Goal: Task Accomplishment & Management: Complete application form

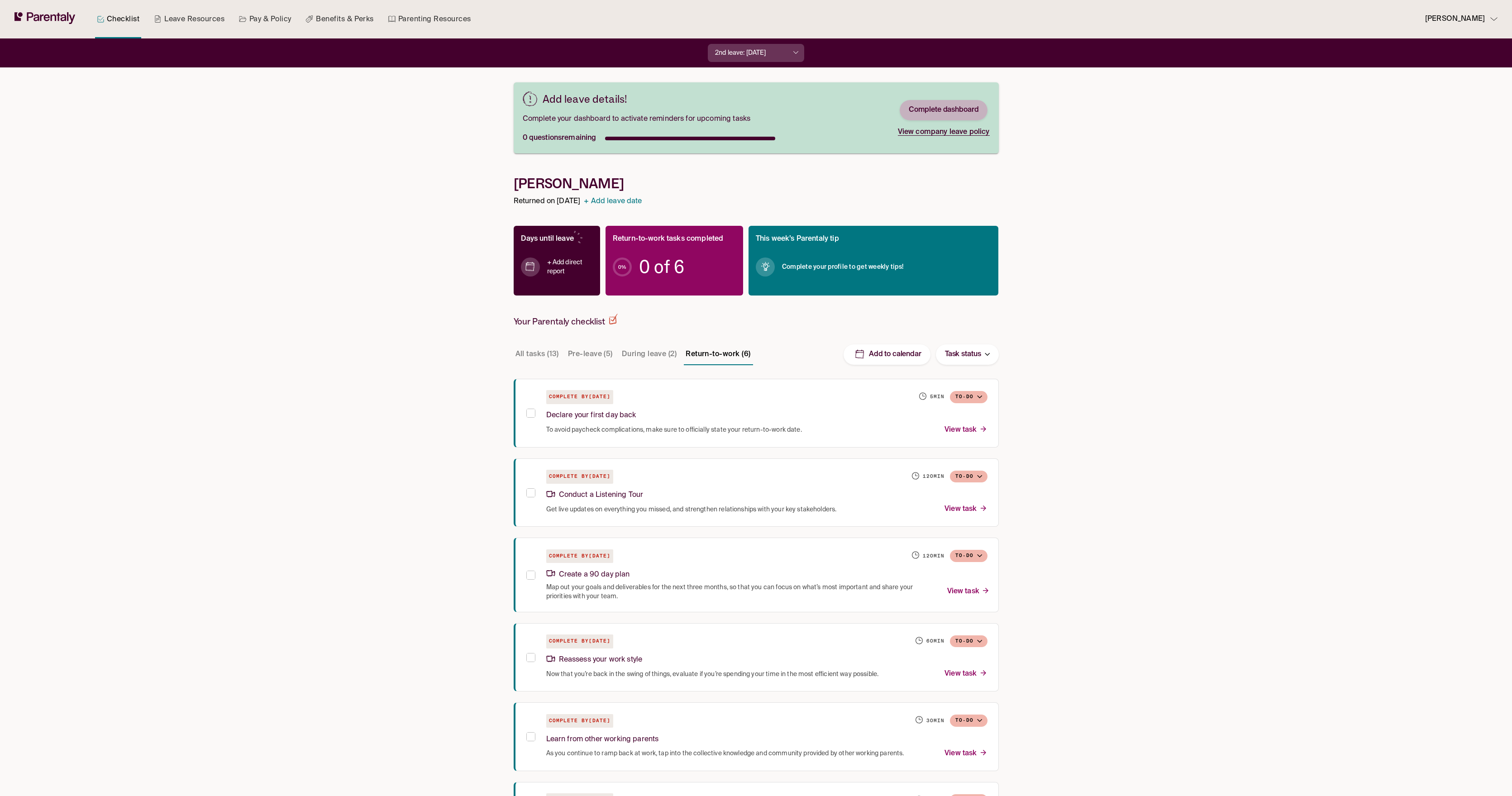
click at [934, 111] on link "Complete dashboard" at bounding box center [944, 110] width 70 height 9
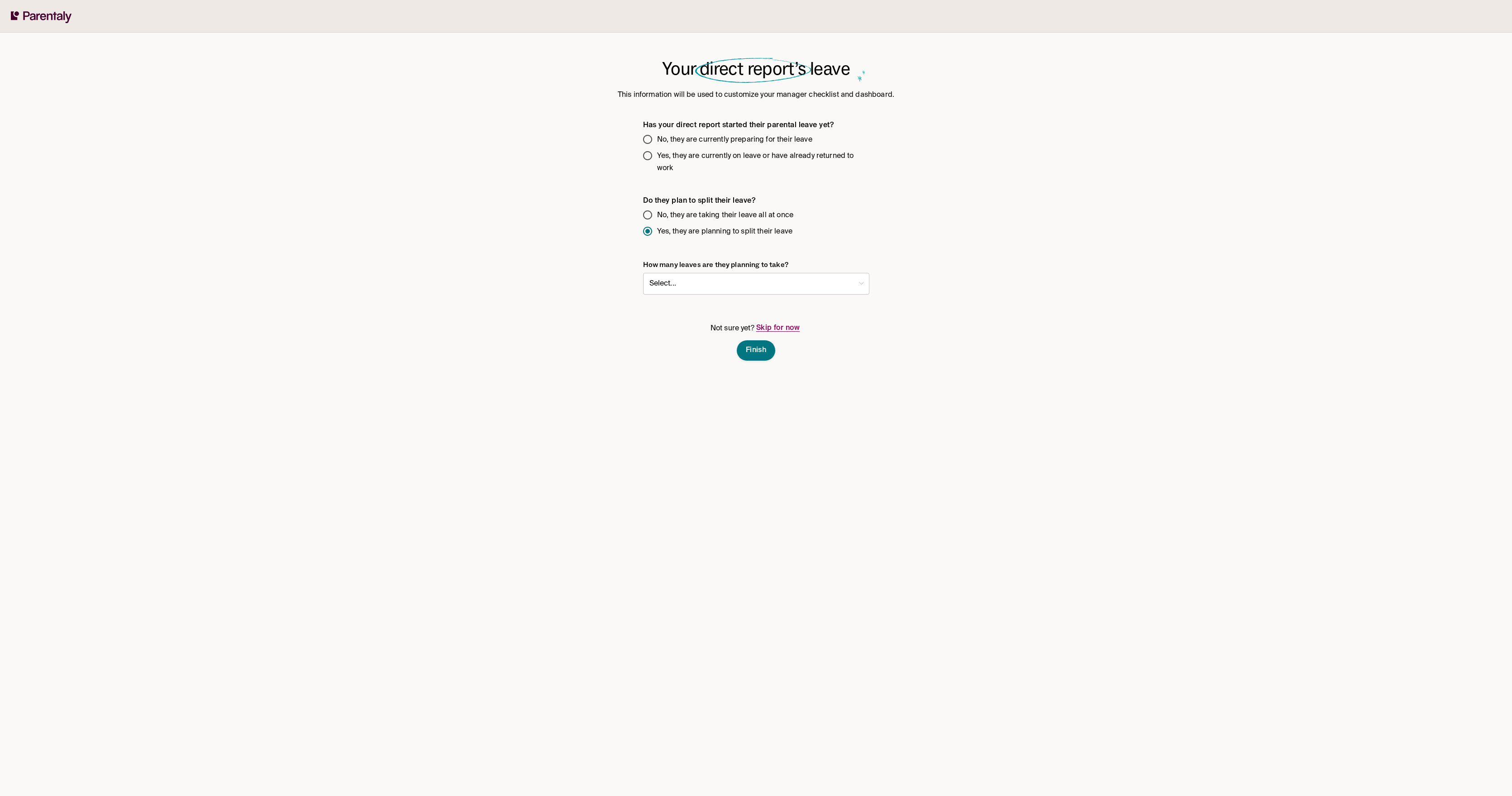
click at [23, 22] on icon at bounding box center [42, 17] width 61 height 12
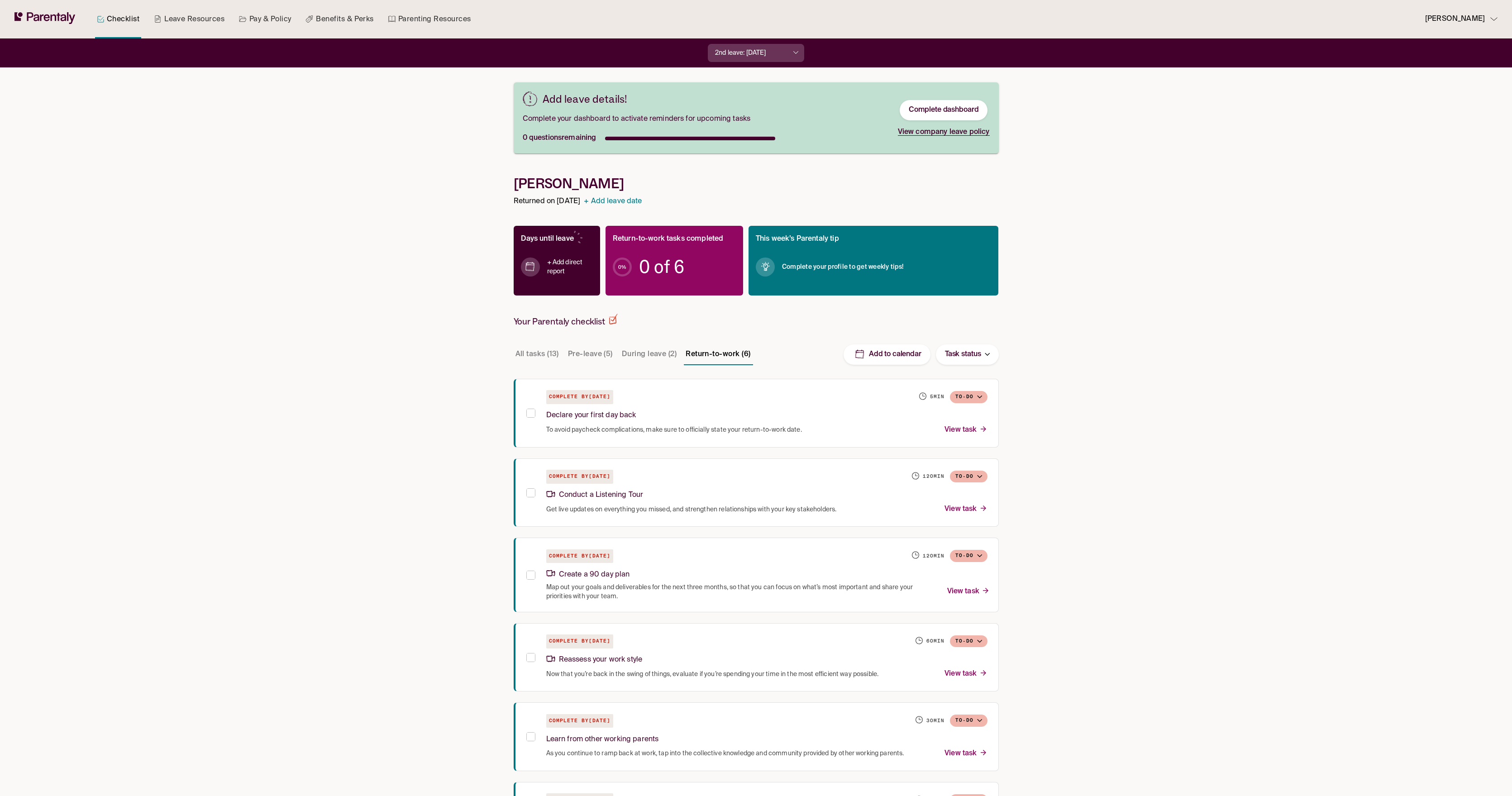
click at [815, 373] on div "2nd leave: Apr 1, 2025 Add leave details! Complete your dashboard to activate r…" at bounding box center [756, 452] width 503 height 827
click at [787, 396] on div "Complete by May 6, 2025 5 min To-do" at bounding box center [767, 397] width 441 height 14
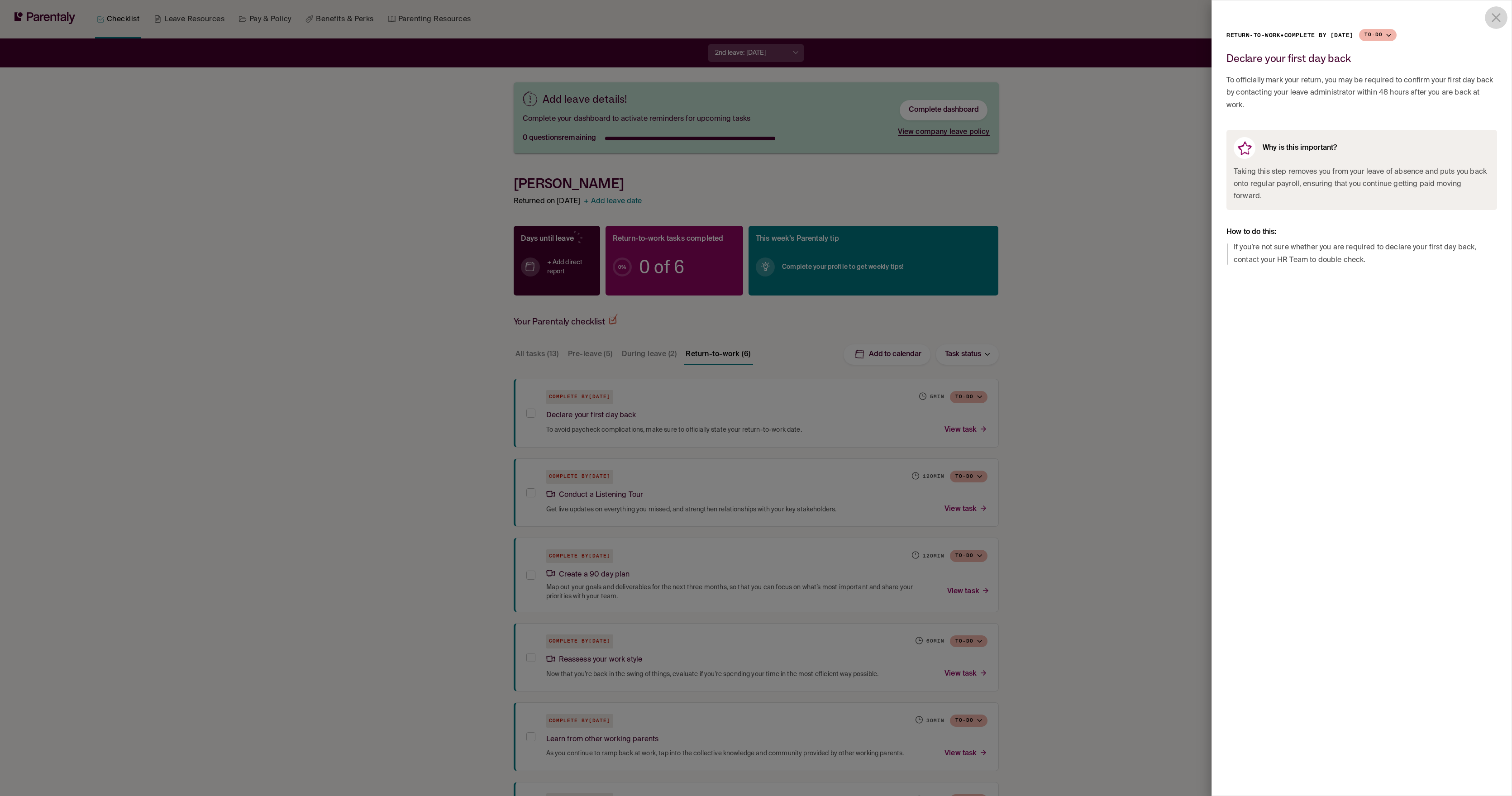
click at [1497, 15] on icon "close drawer" at bounding box center [1496, 18] width 15 height 15
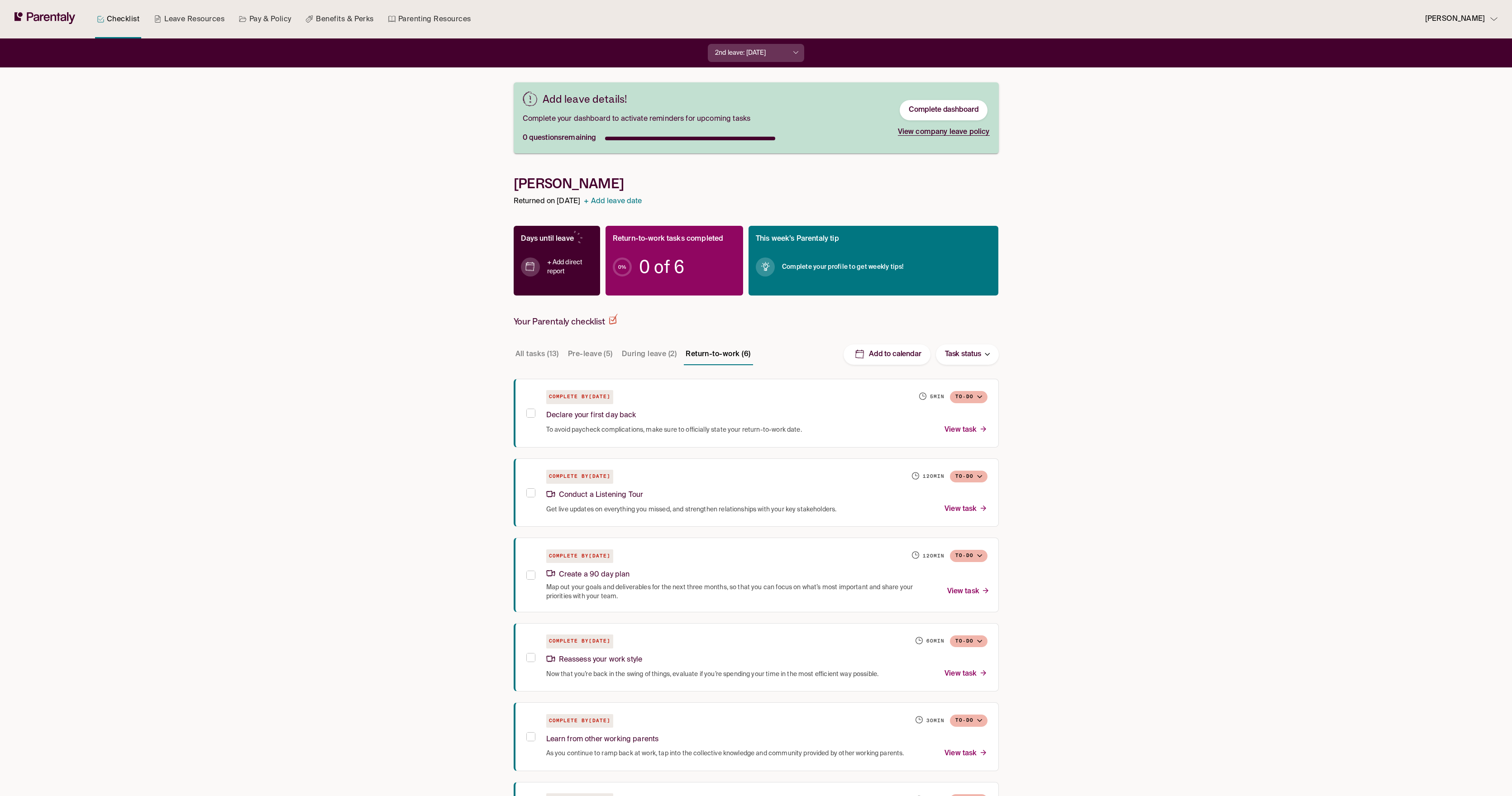
click at [968, 109] on link "Complete dashboard" at bounding box center [944, 110] width 70 height 9
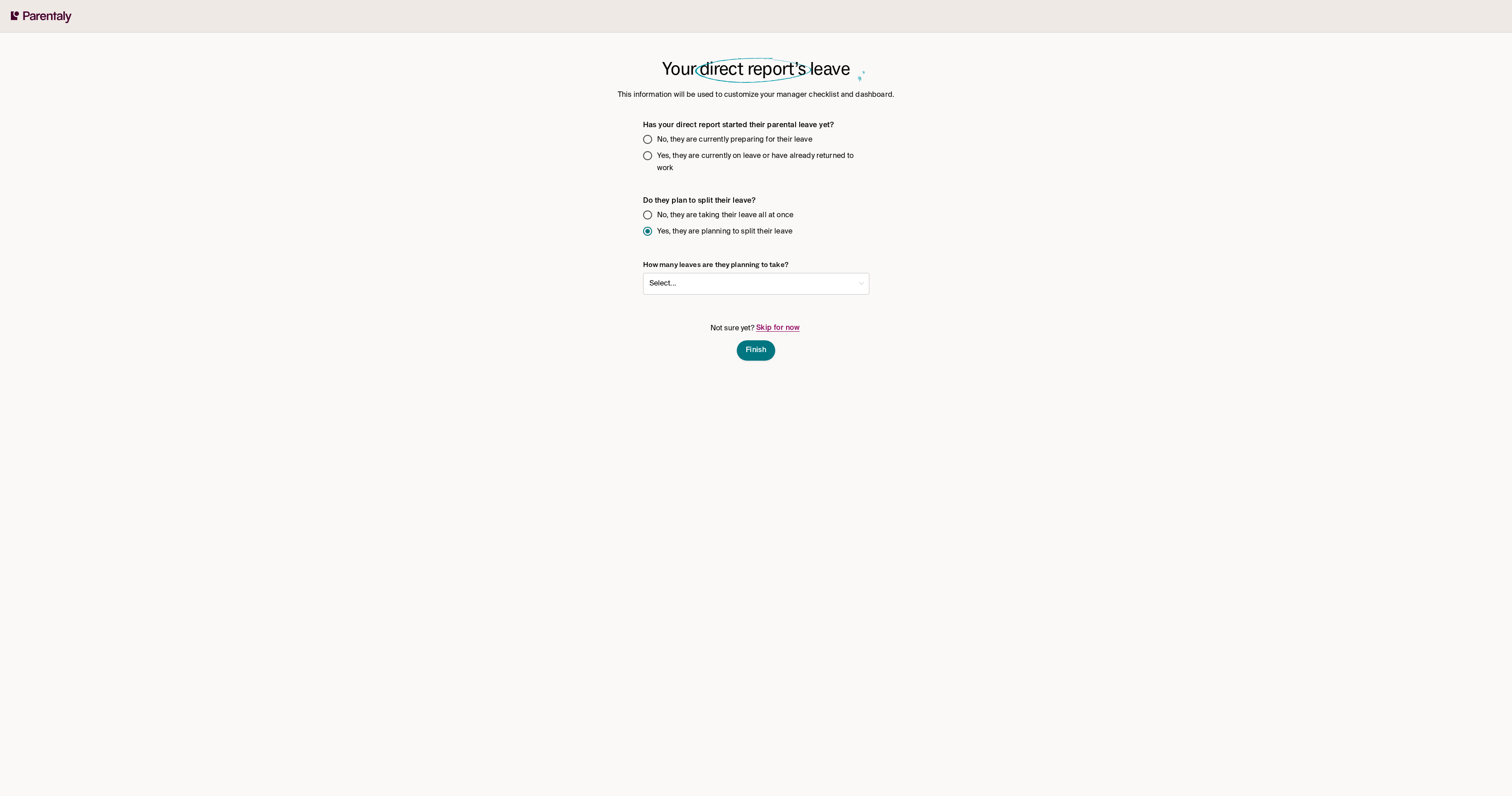
click at [46, 27] on div at bounding box center [756, 14] width 1512 height 29
click at [48, 21] on icon at bounding box center [42, 17] width 61 height 12
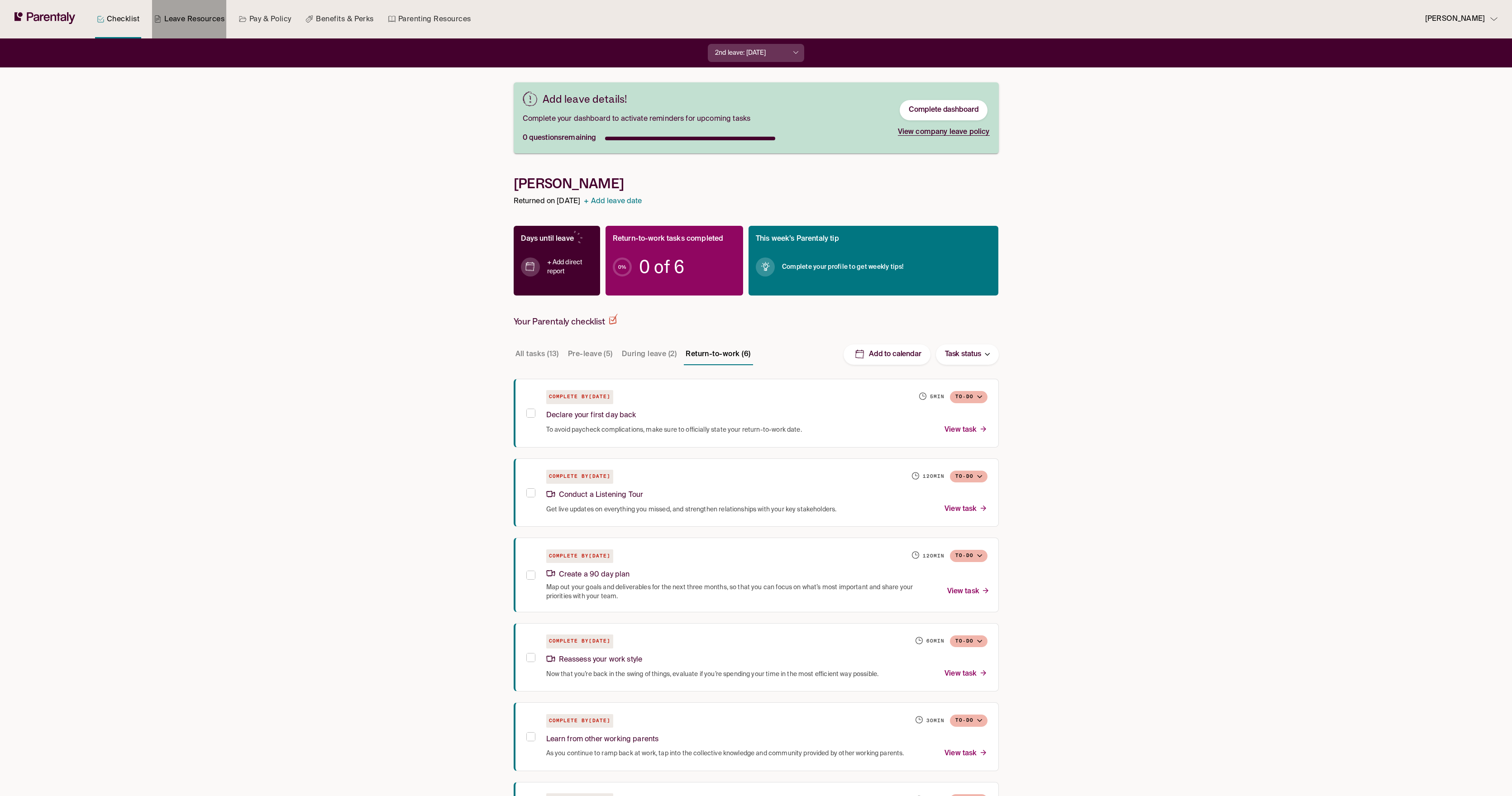
click at [191, 22] on link "Leave Resources" at bounding box center [189, 19] width 74 height 39
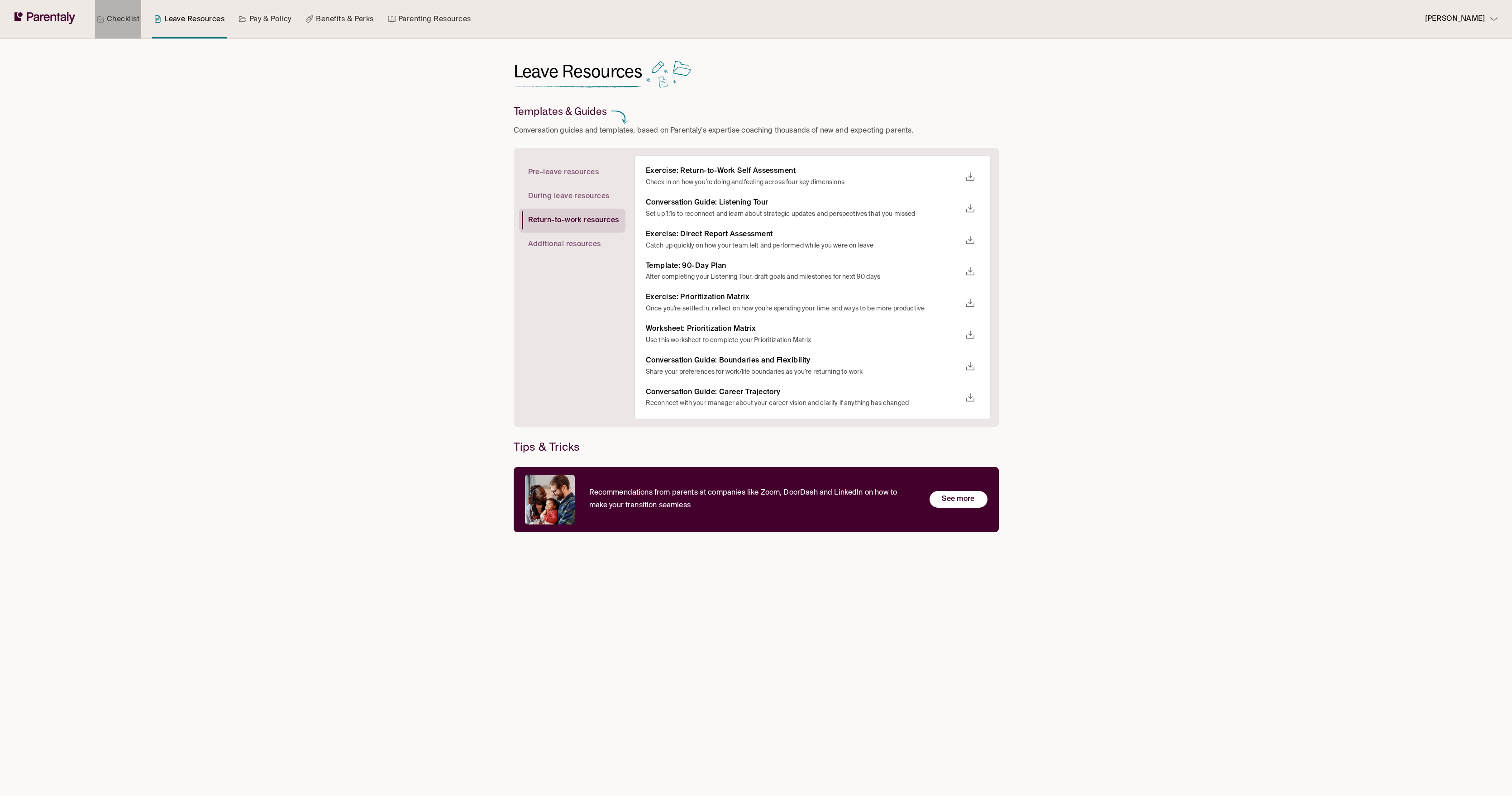
click at [111, 31] on link "Checklist" at bounding box center [118, 19] width 46 height 39
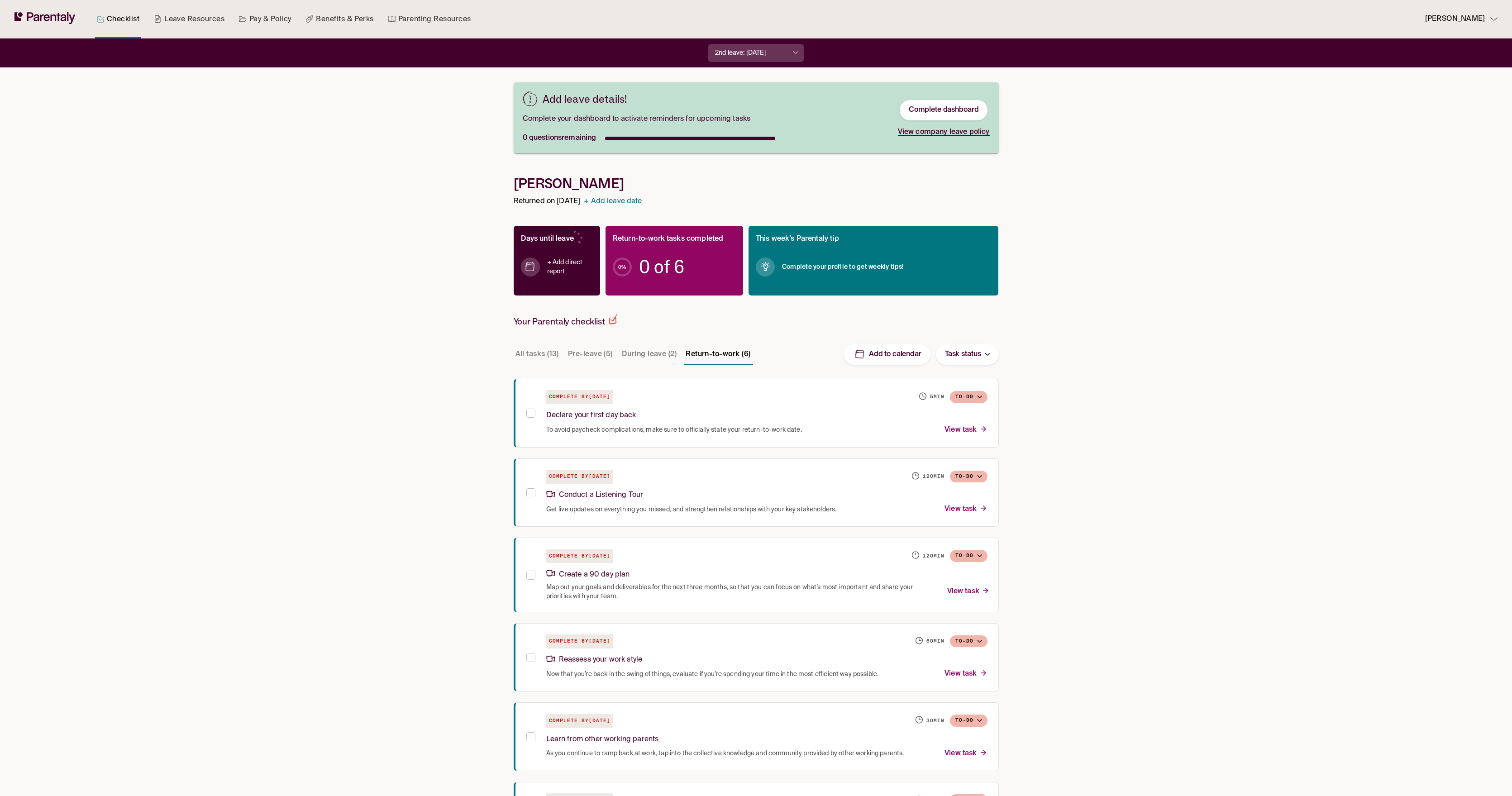
click at [1470, 19] on p "Lukas Developer" at bounding box center [1455, 19] width 60 height 12
click at [1454, 47] on p "Manage account" at bounding box center [1453, 45] width 50 height 9
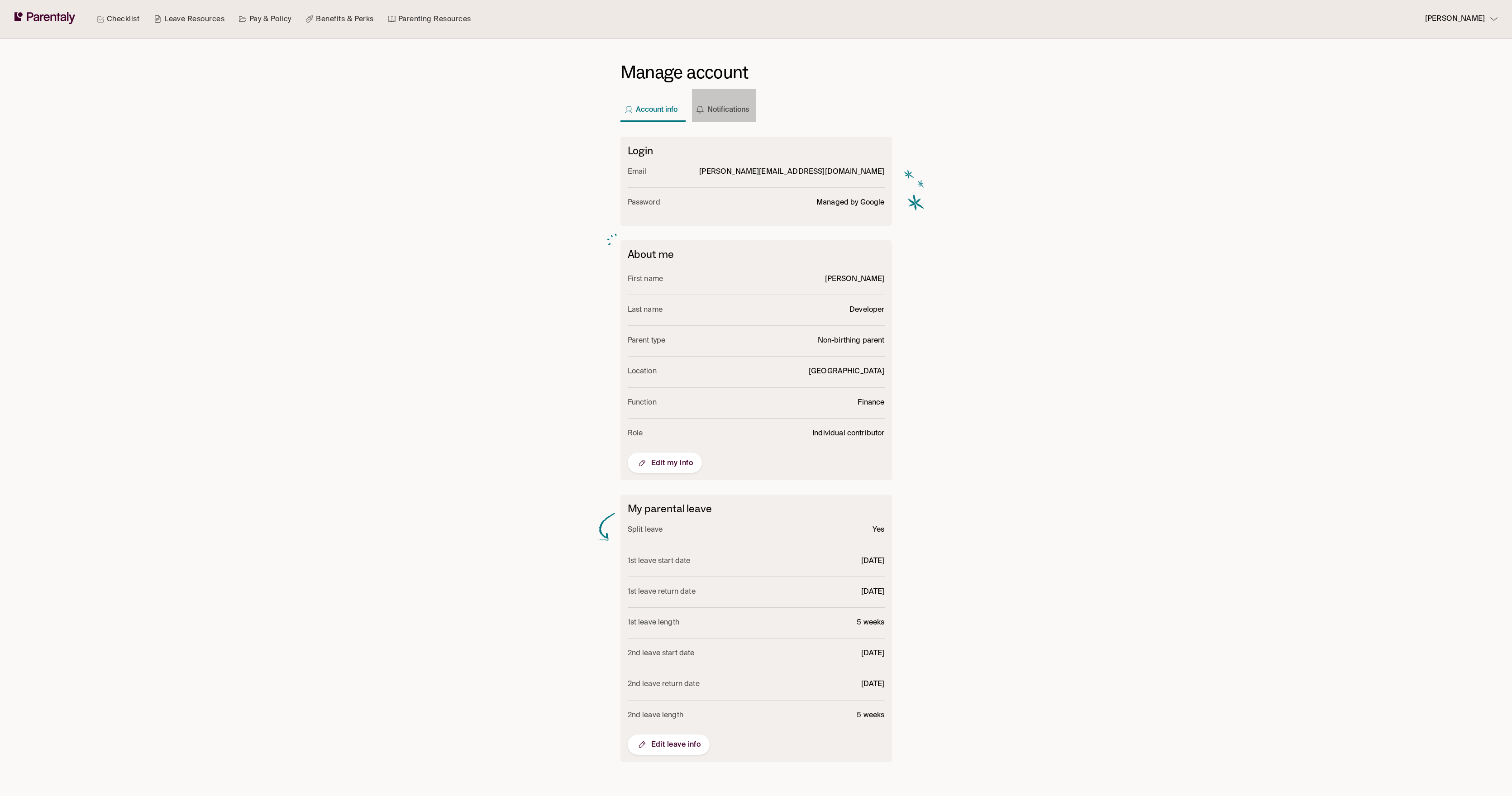
click at [721, 114] on button "Notifications" at bounding box center [724, 106] width 64 height 33
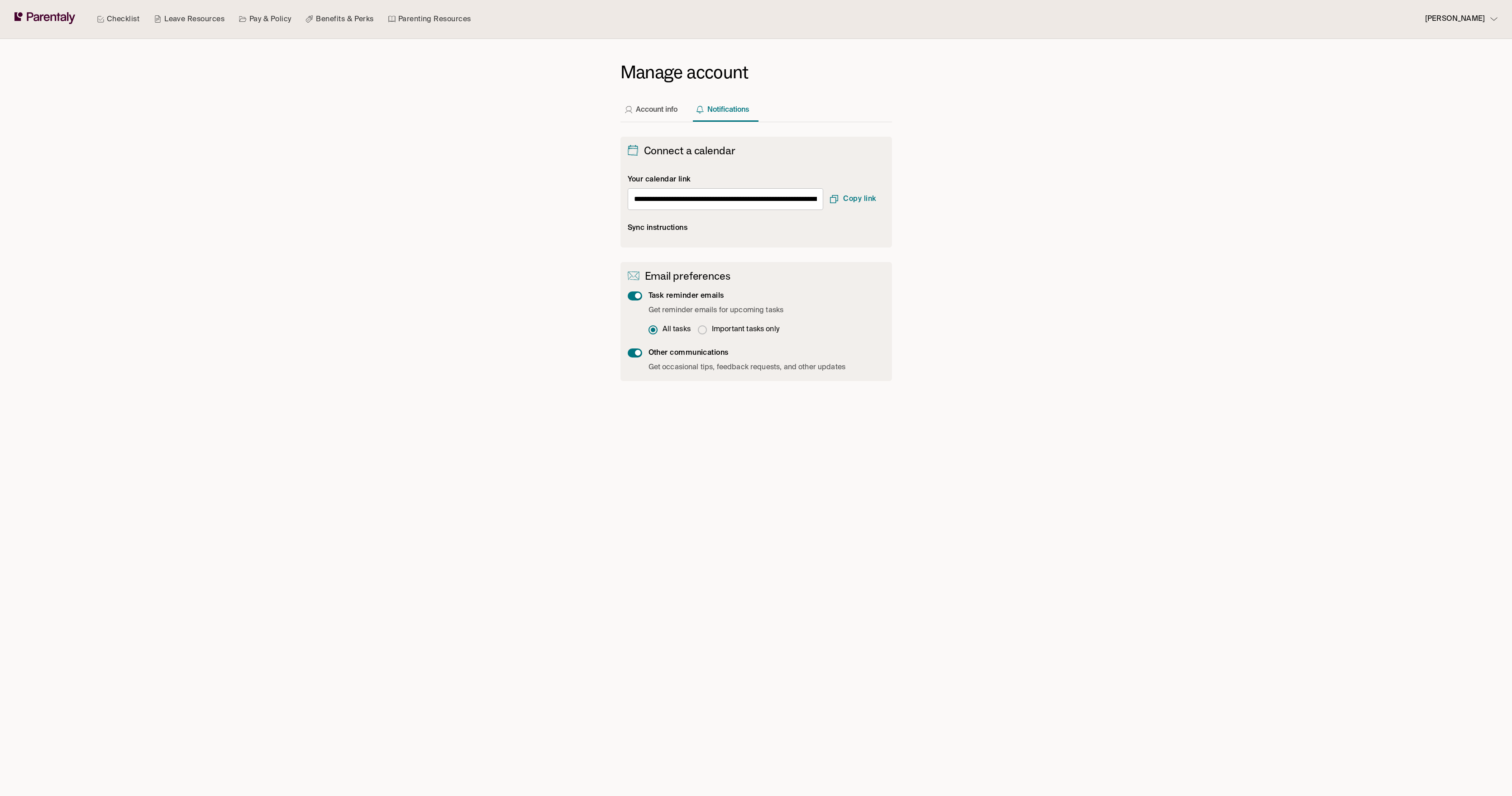
click at [652, 106] on button "Account info" at bounding box center [652, 106] width 64 height 33
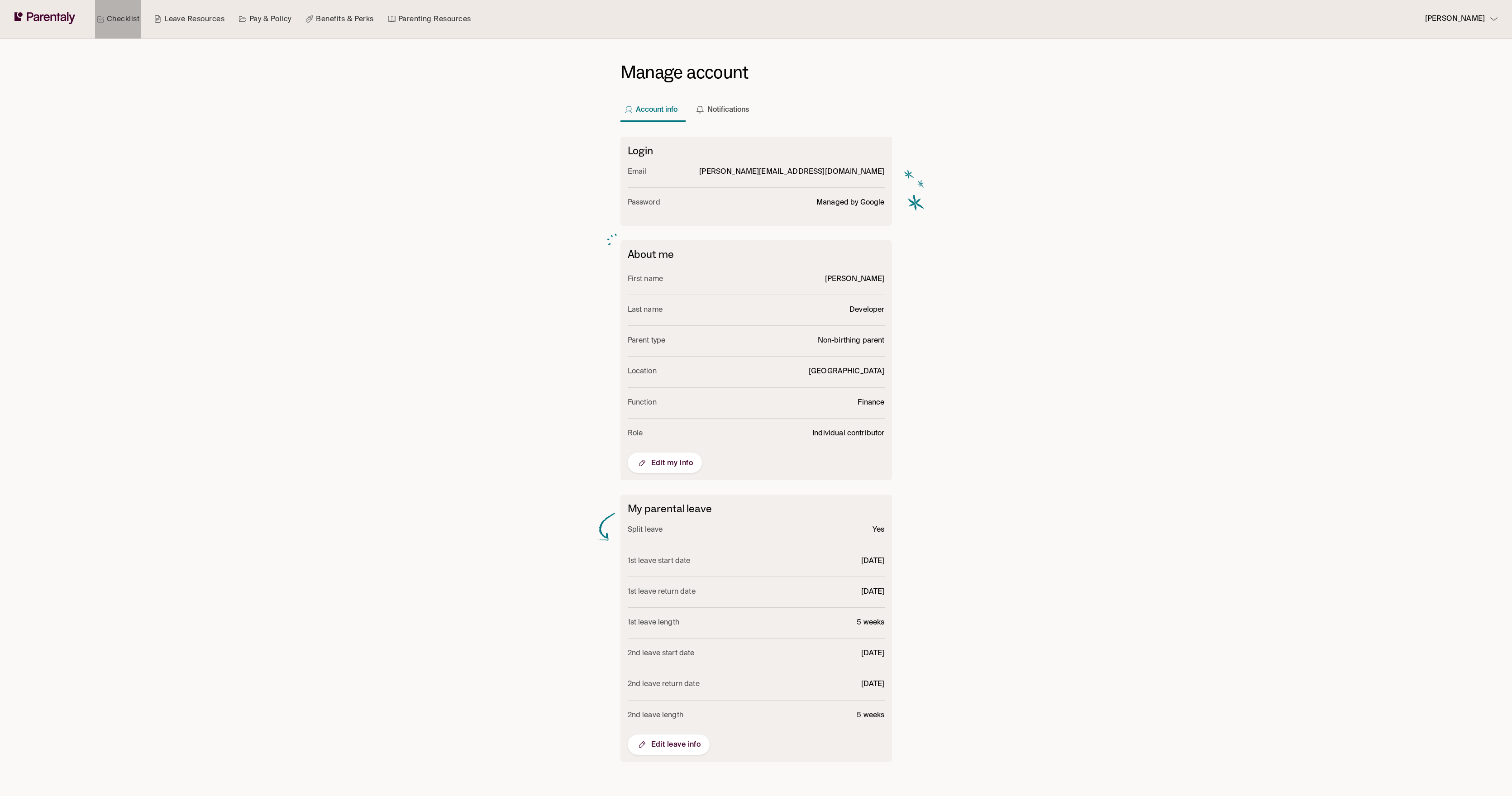
click at [103, 17] on icon at bounding box center [101, 18] width 5 height 3
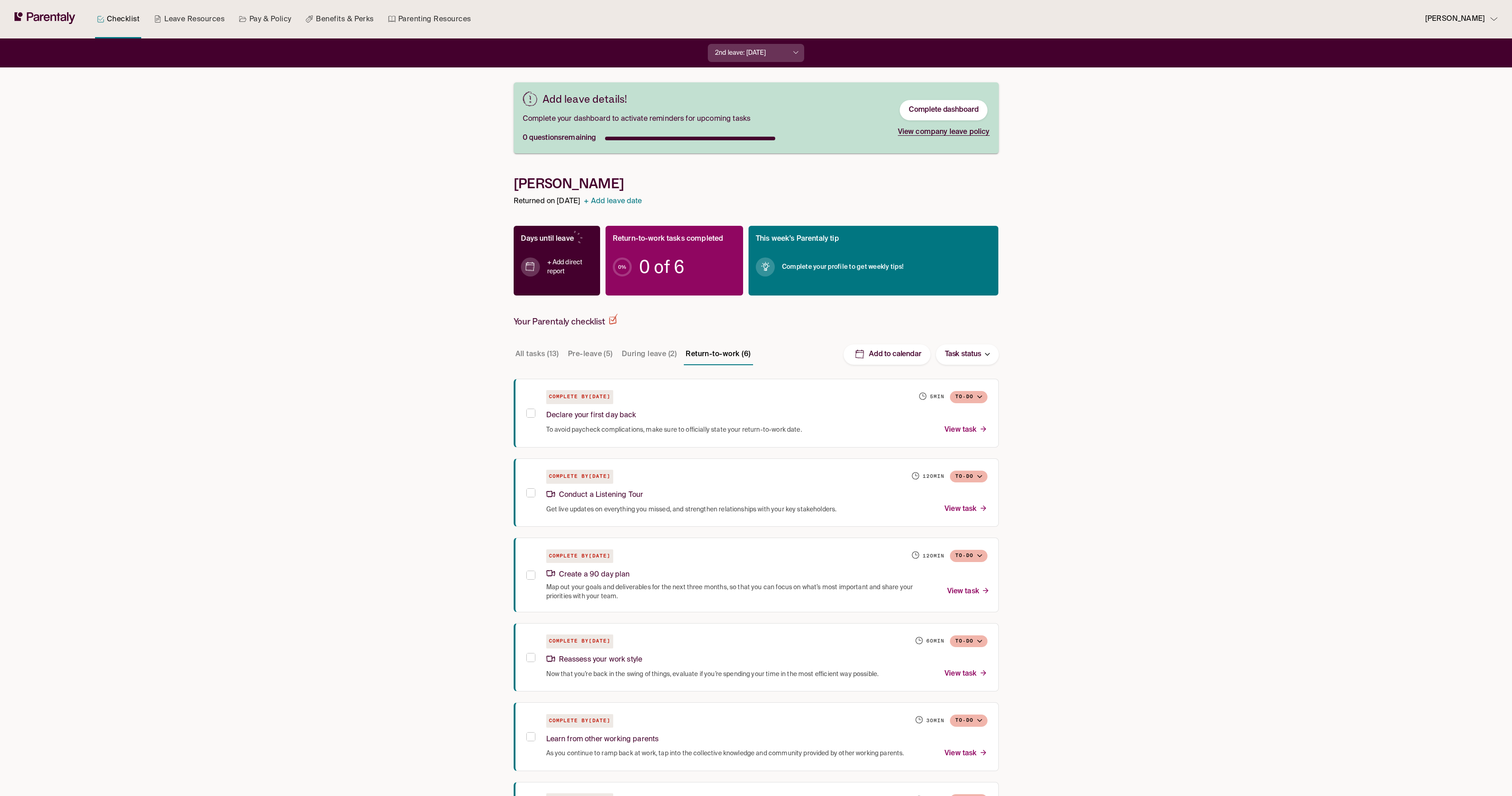
click at [1487, 27] on button "Lukas Developer" at bounding box center [1458, 19] width 80 height 39
click at [1372, 134] on div at bounding box center [756, 398] width 1512 height 796
click at [1484, 23] on p "Lukas Developer" at bounding box center [1455, 19] width 60 height 12
click at [1322, 80] on div at bounding box center [756, 398] width 1512 height 796
click at [1060, 241] on div "Checklist Leave Resources Pay & Policy Benefits & Perks Parenting Resources Luk…" at bounding box center [756, 433] width 1512 height 865
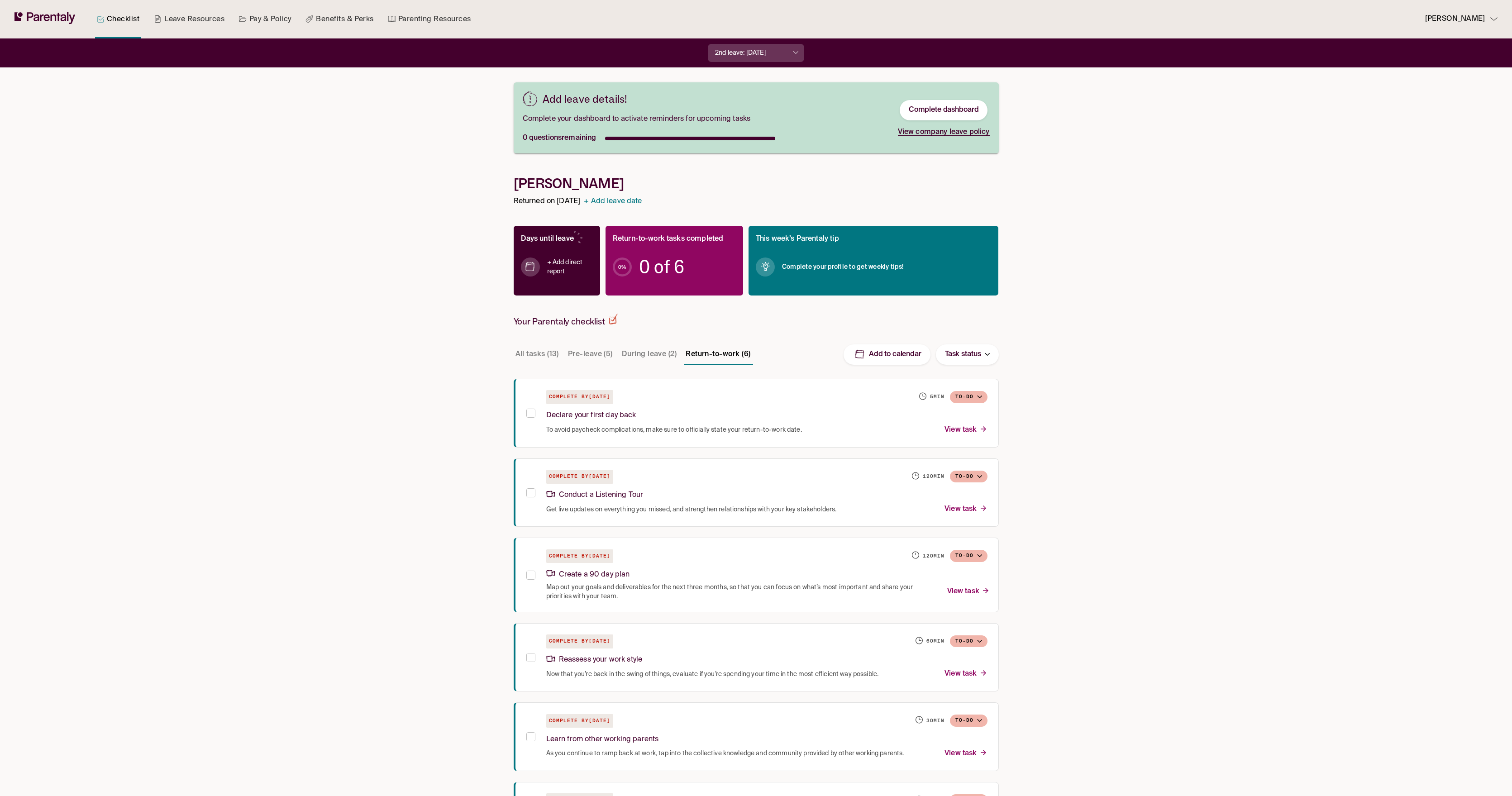
click at [171, 317] on div "Checklist Leave Resources Pay & Policy Benefits & Perks Parenting Resources Luk…" at bounding box center [756, 433] width 1512 height 865
click at [1499, 23] on div "Checklist Leave Resources Pay & Policy Benefits & Perks Parenting Resources Luk…" at bounding box center [756, 19] width 1512 height 39
click at [1488, 18] on div "Lukas Developer" at bounding box center [1457, 19] width 65 height 12
click at [1443, 73] on p "Log out" at bounding box center [1440, 76] width 22 height 9
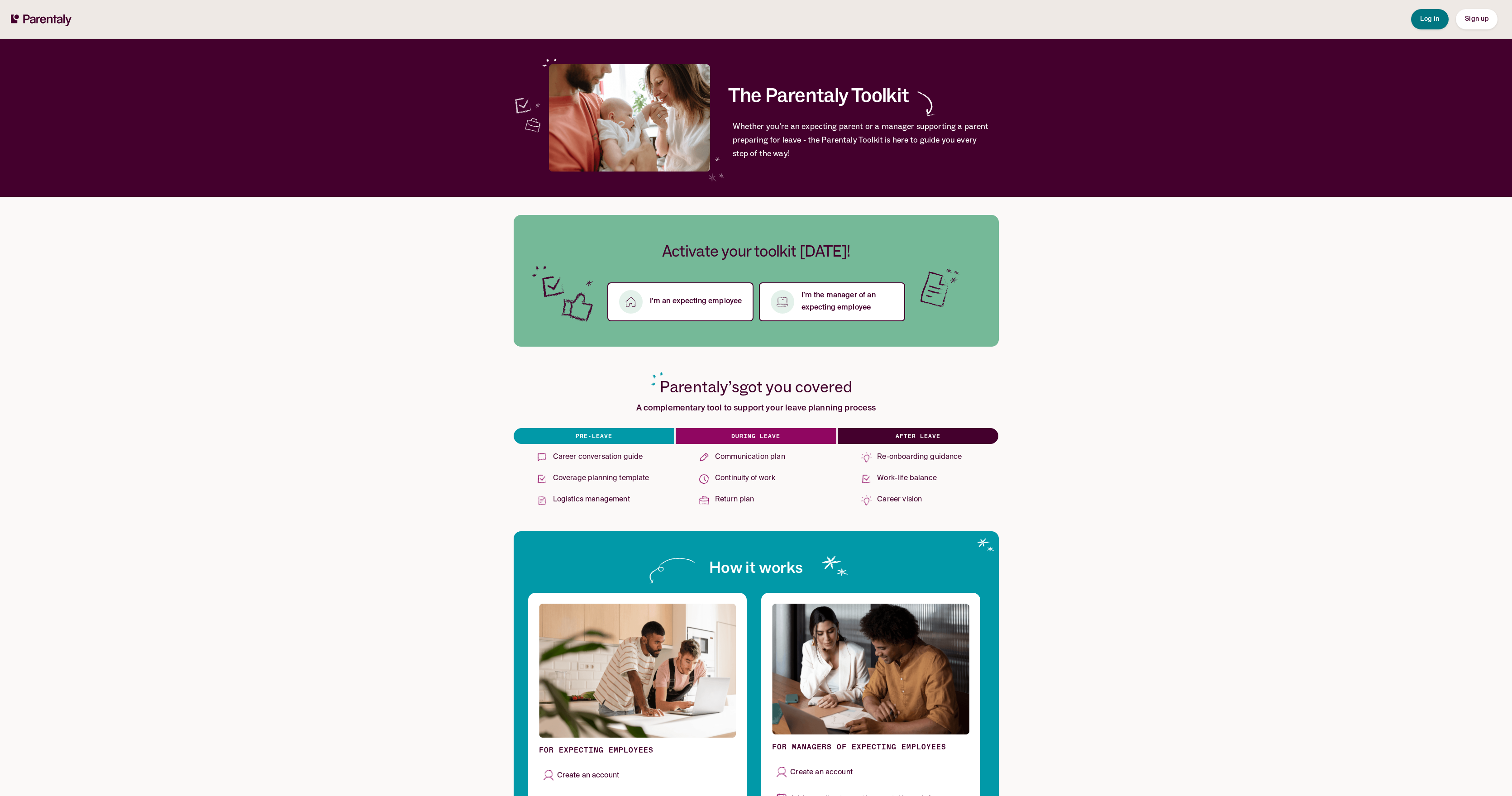
click at [1472, 24] on button "Sign up" at bounding box center [1476, 19] width 42 height 21
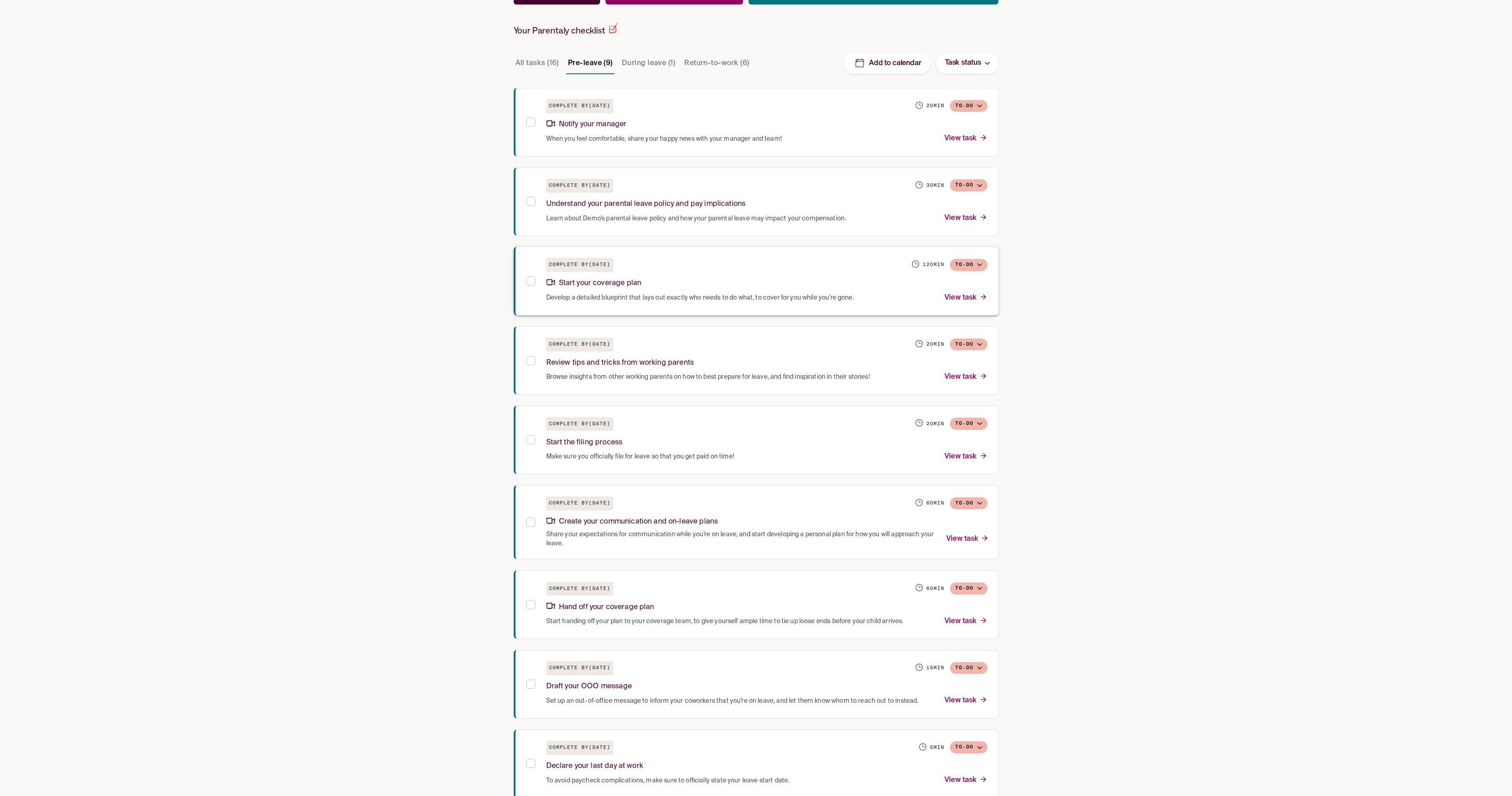
scroll to position [193, 0]
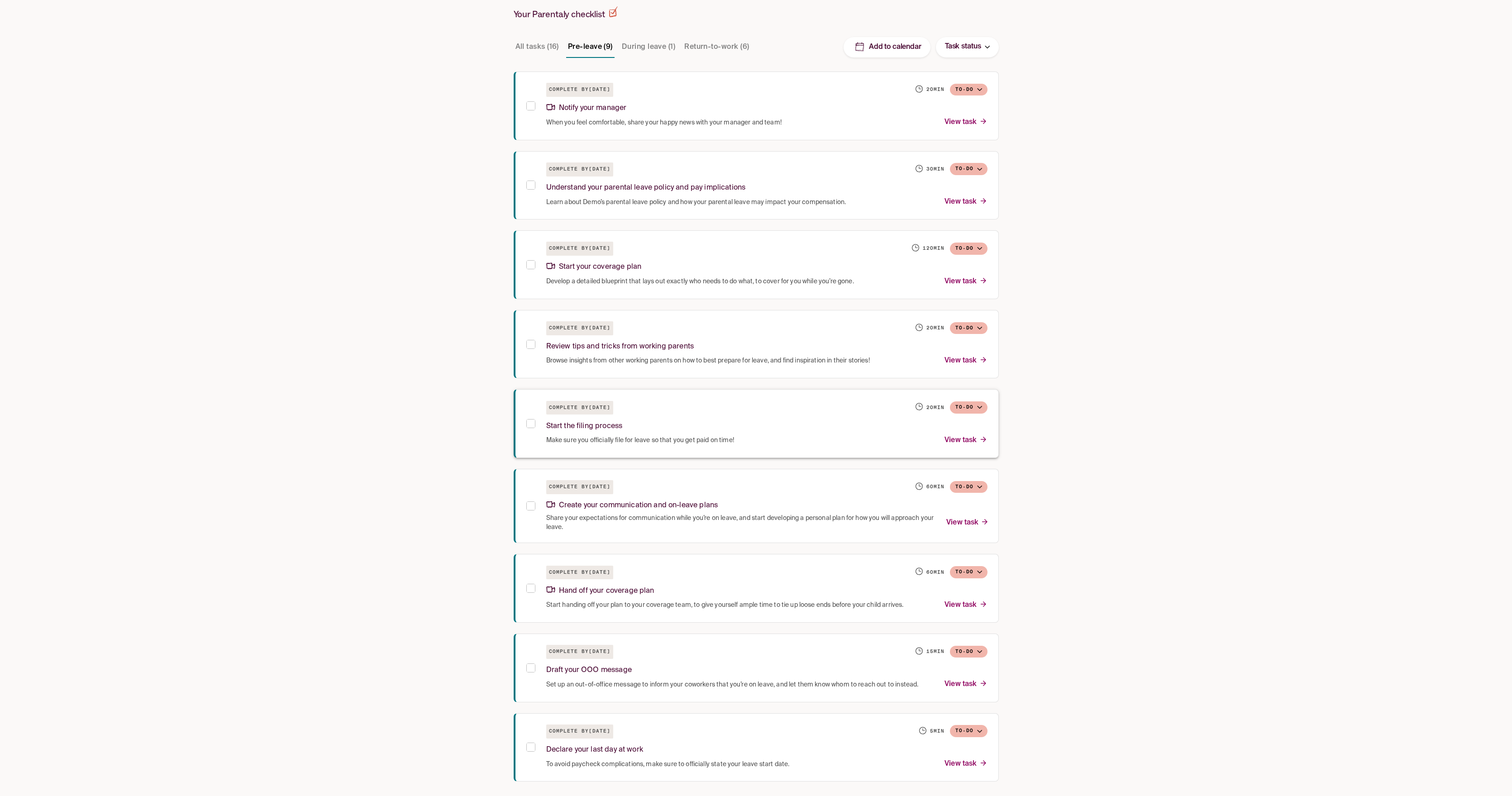
click at [715, 419] on div "Start the filing process" at bounding box center [767, 424] width 441 height 19
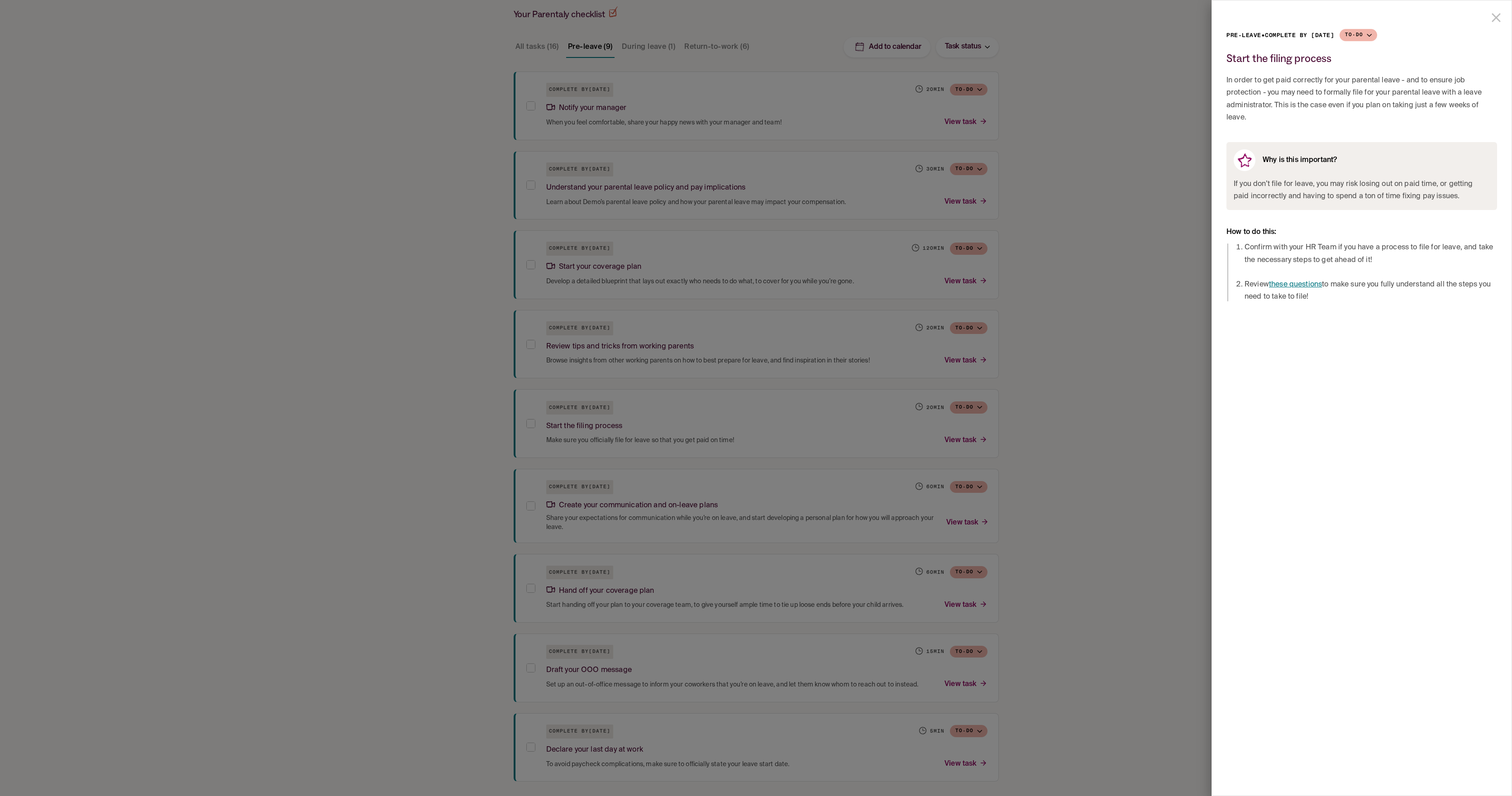
click at [1499, 21] on icon "close drawer" at bounding box center [1496, 17] width 9 height 9
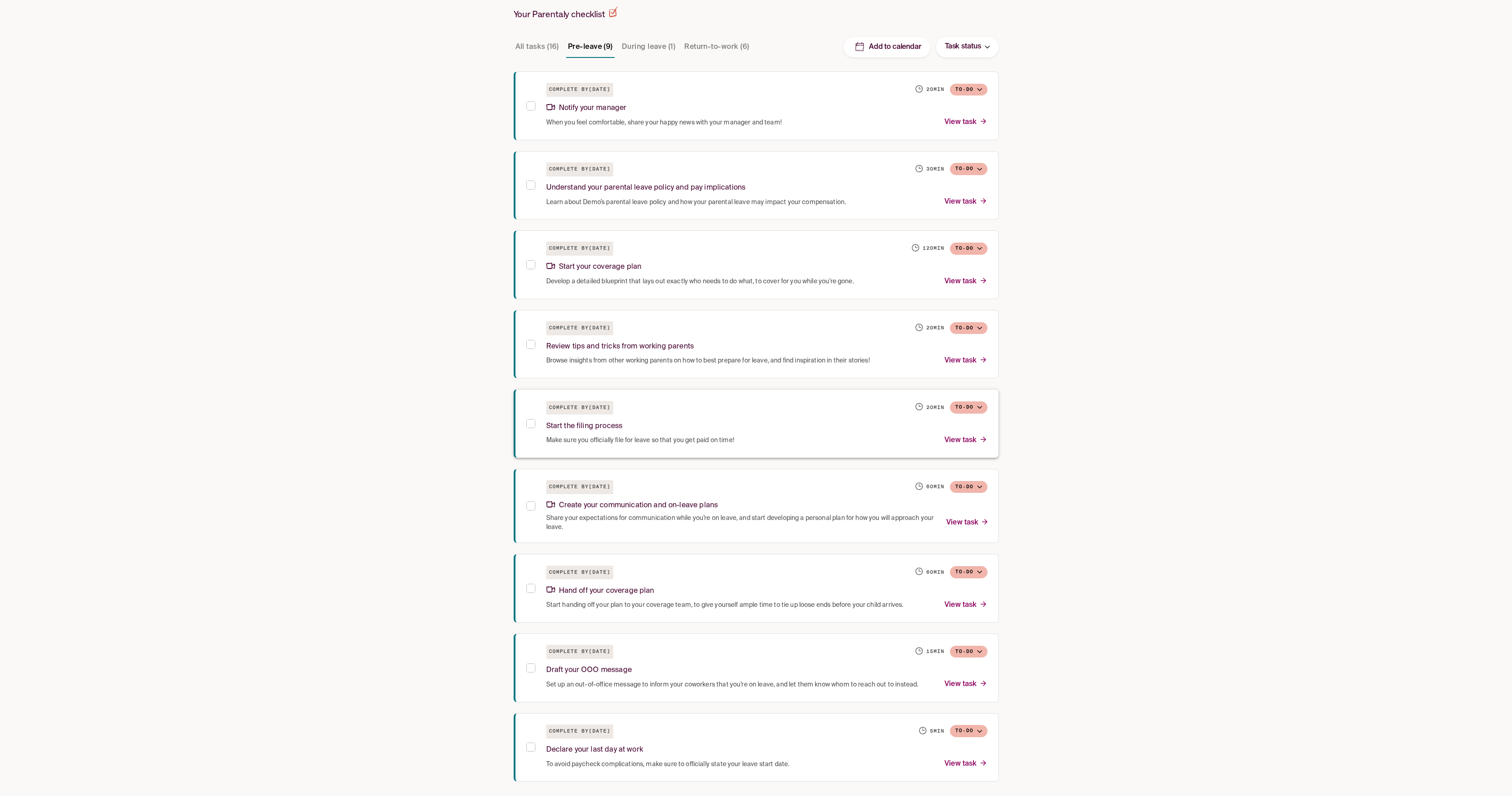
click at [815, 420] on div "Start the filing process" at bounding box center [767, 424] width 441 height 19
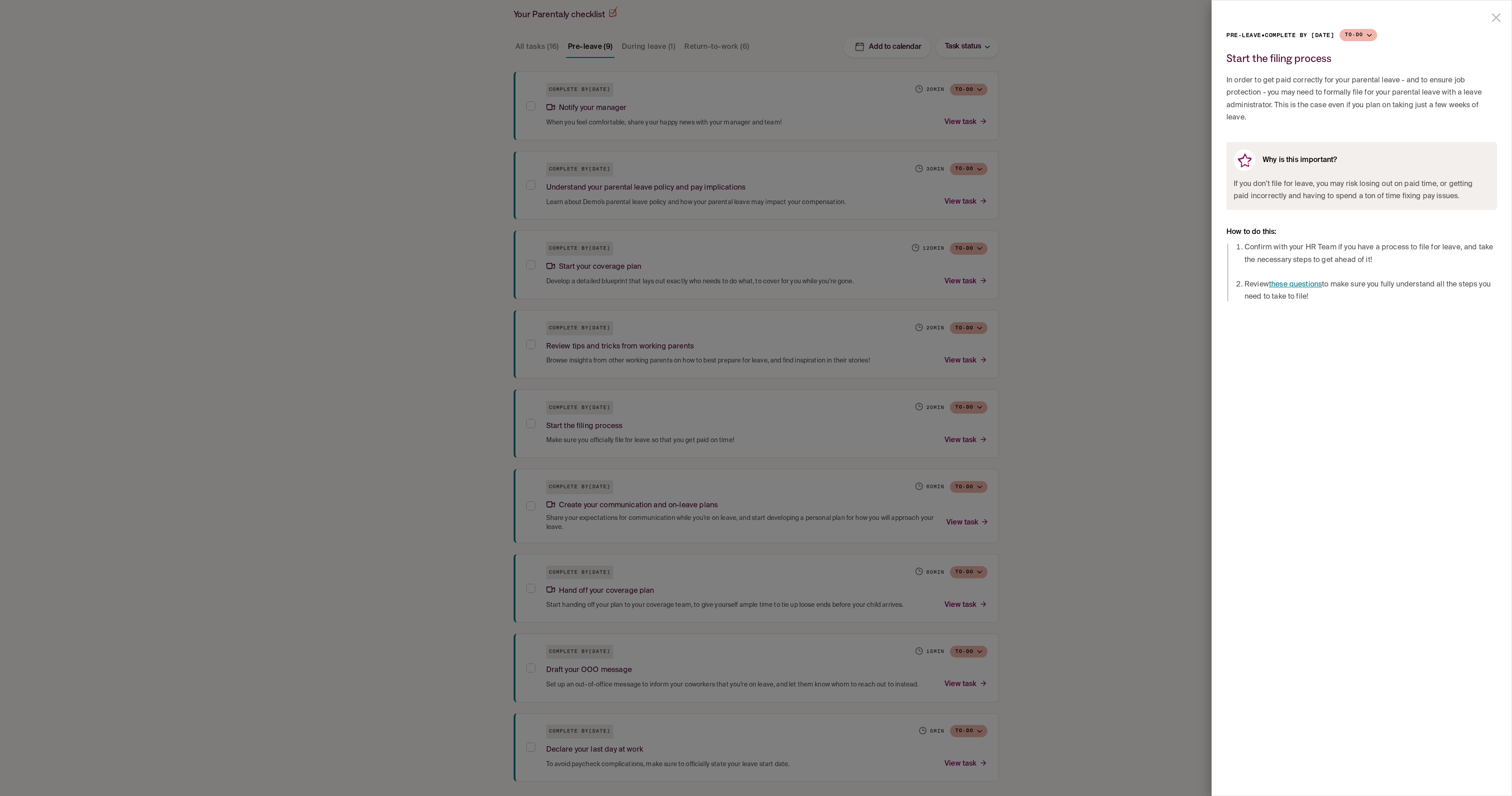
click at [485, 159] on div at bounding box center [756, 398] width 1512 height 796
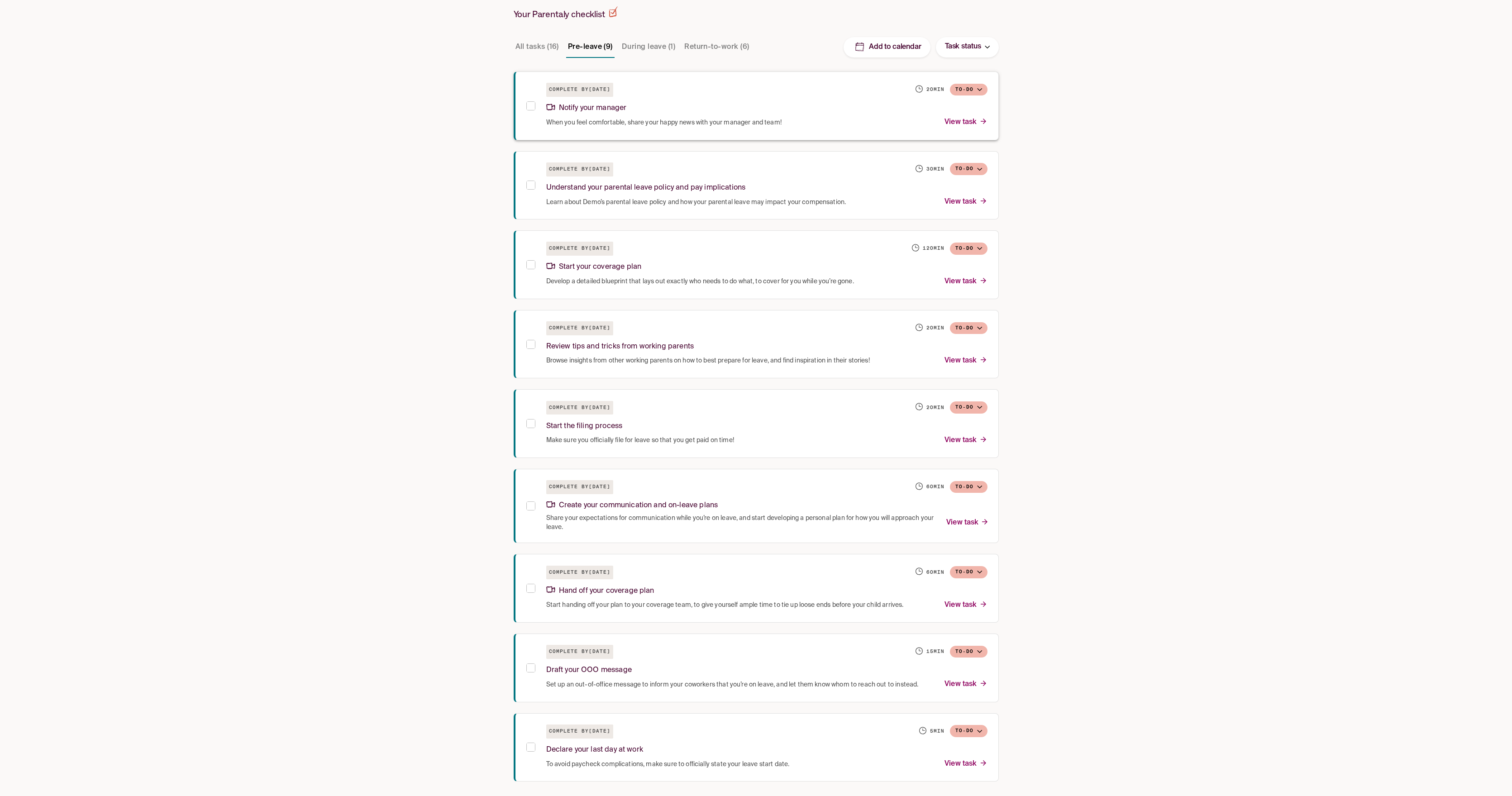
click at [721, 106] on div "Notify your manager" at bounding box center [767, 106] width 441 height 19
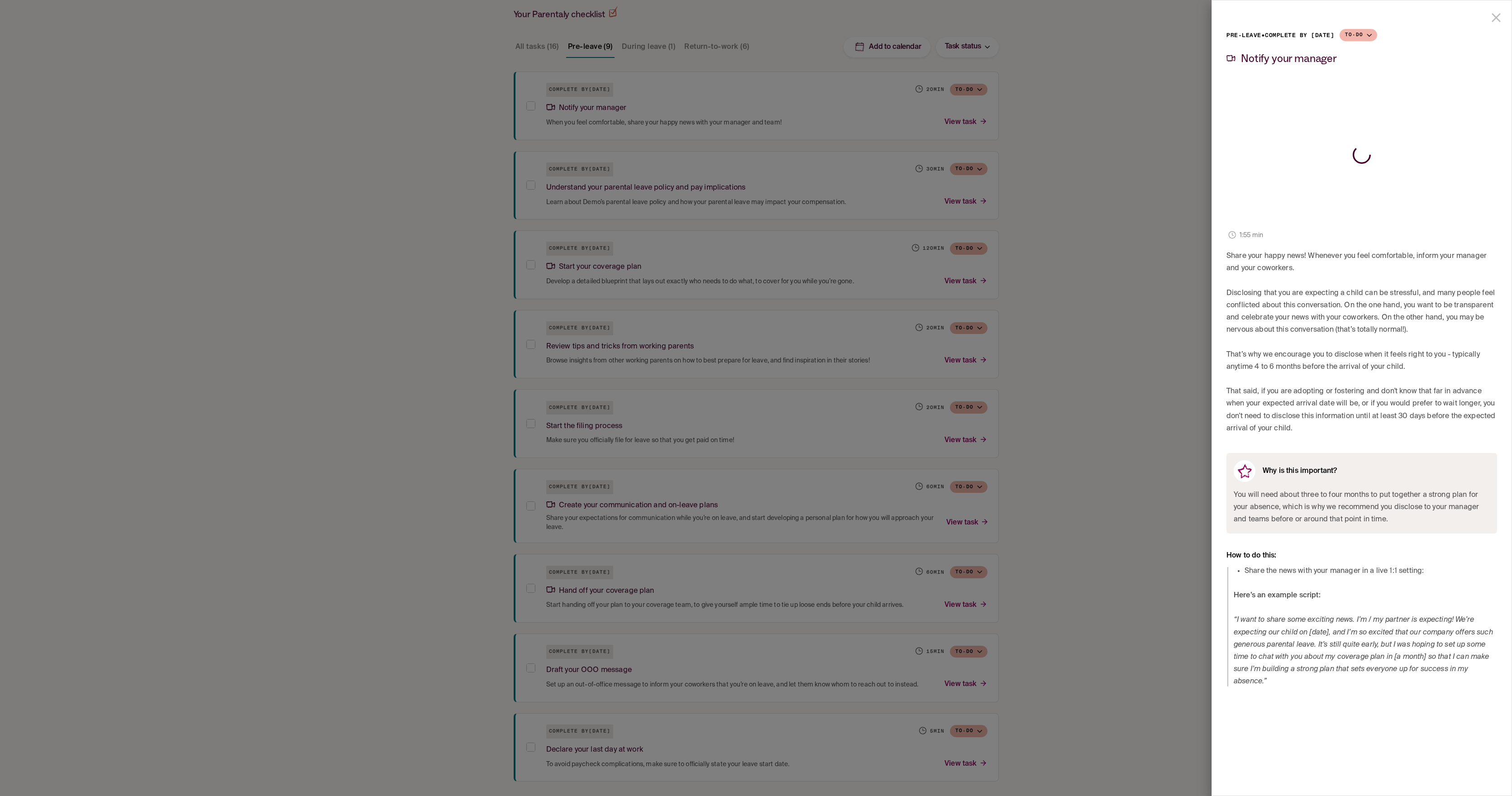
click at [1495, 15] on icon "close drawer" at bounding box center [1496, 18] width 15 height 15
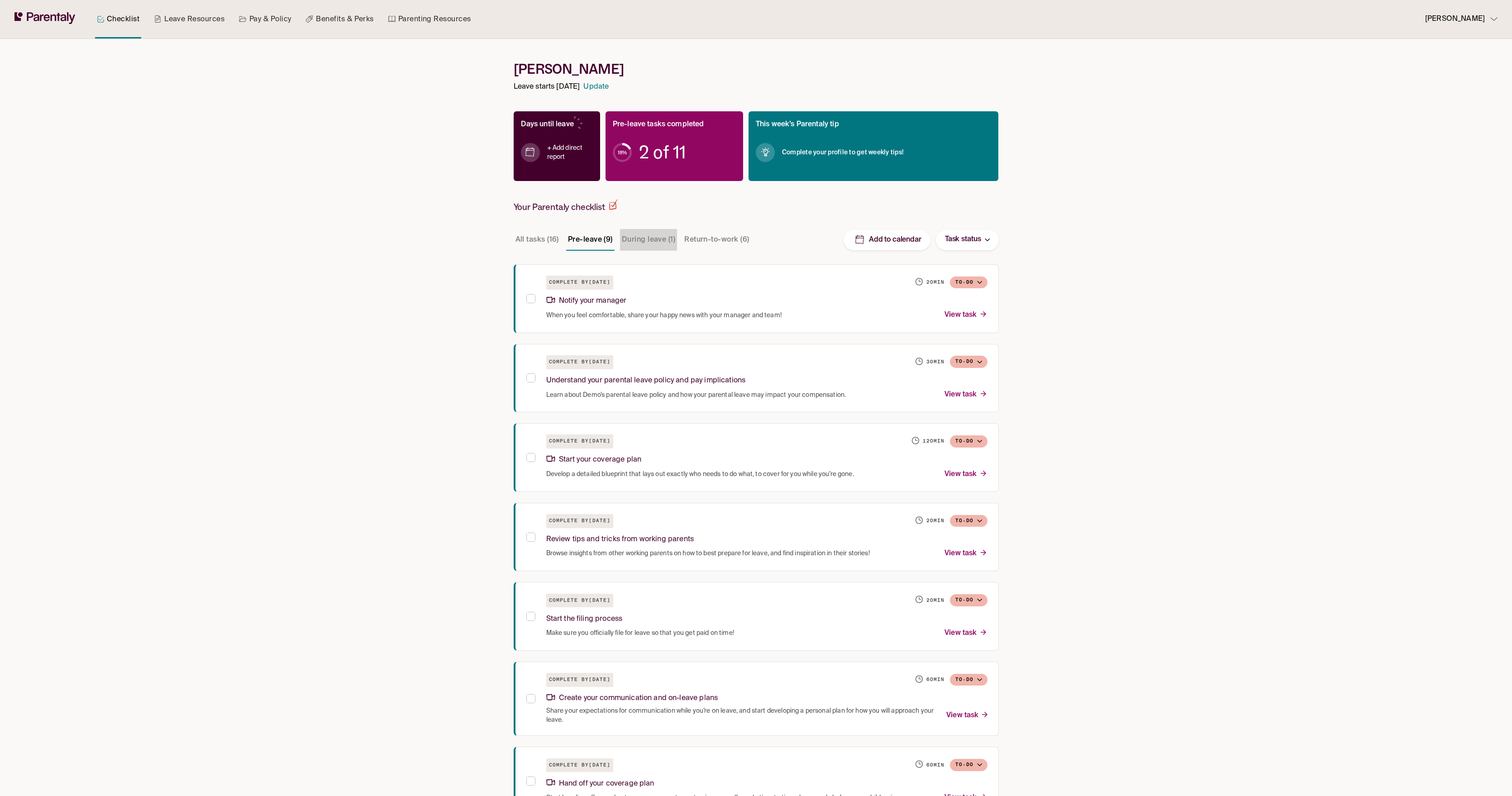
click at [656, 241] on button "During leave (1)" at bounding box center [648, 240] width 57 height 22
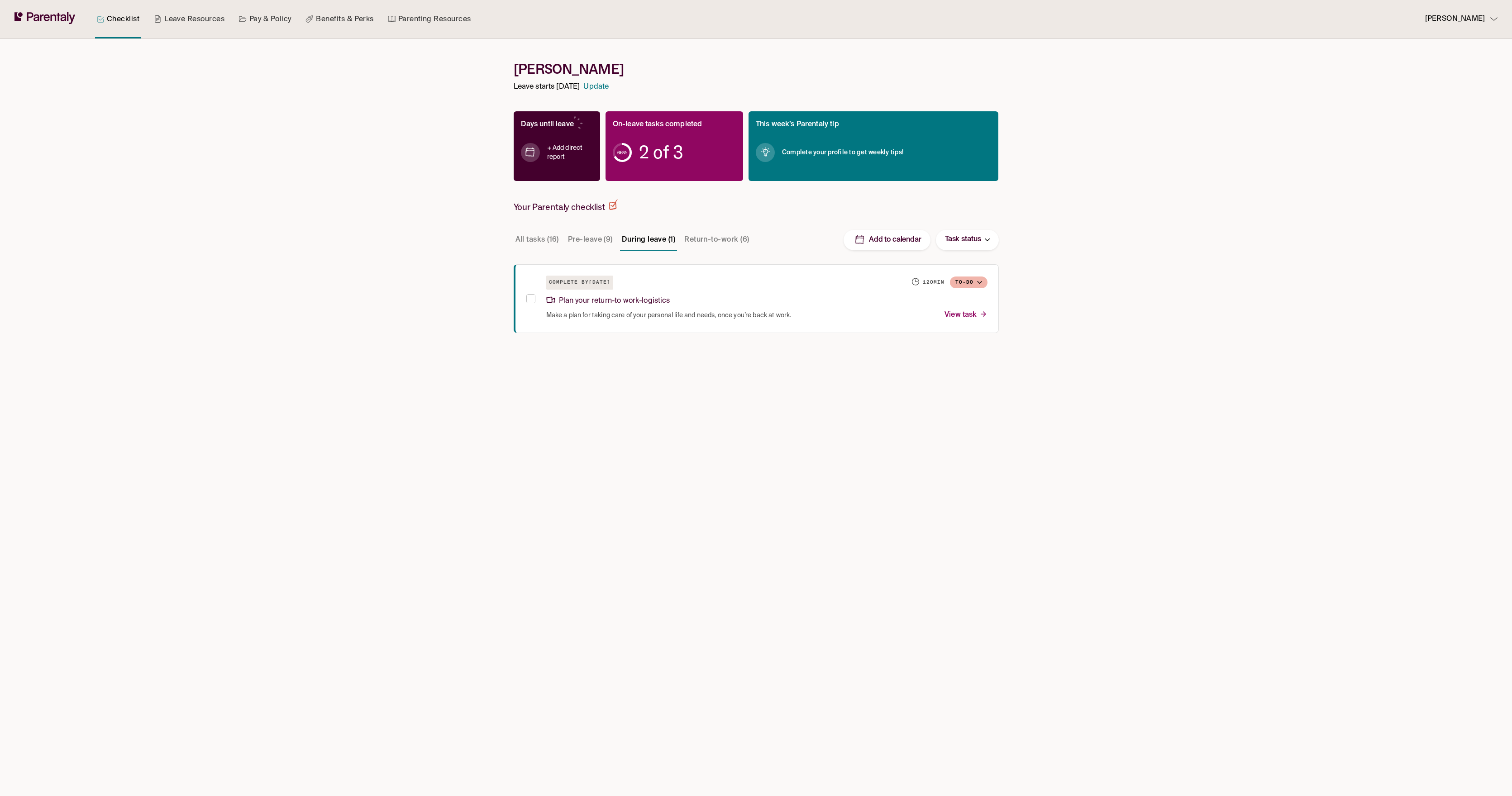
click at [726, 230] on button "Return-to-work (6)" at bounding box center [717, 240] width 68 height 22
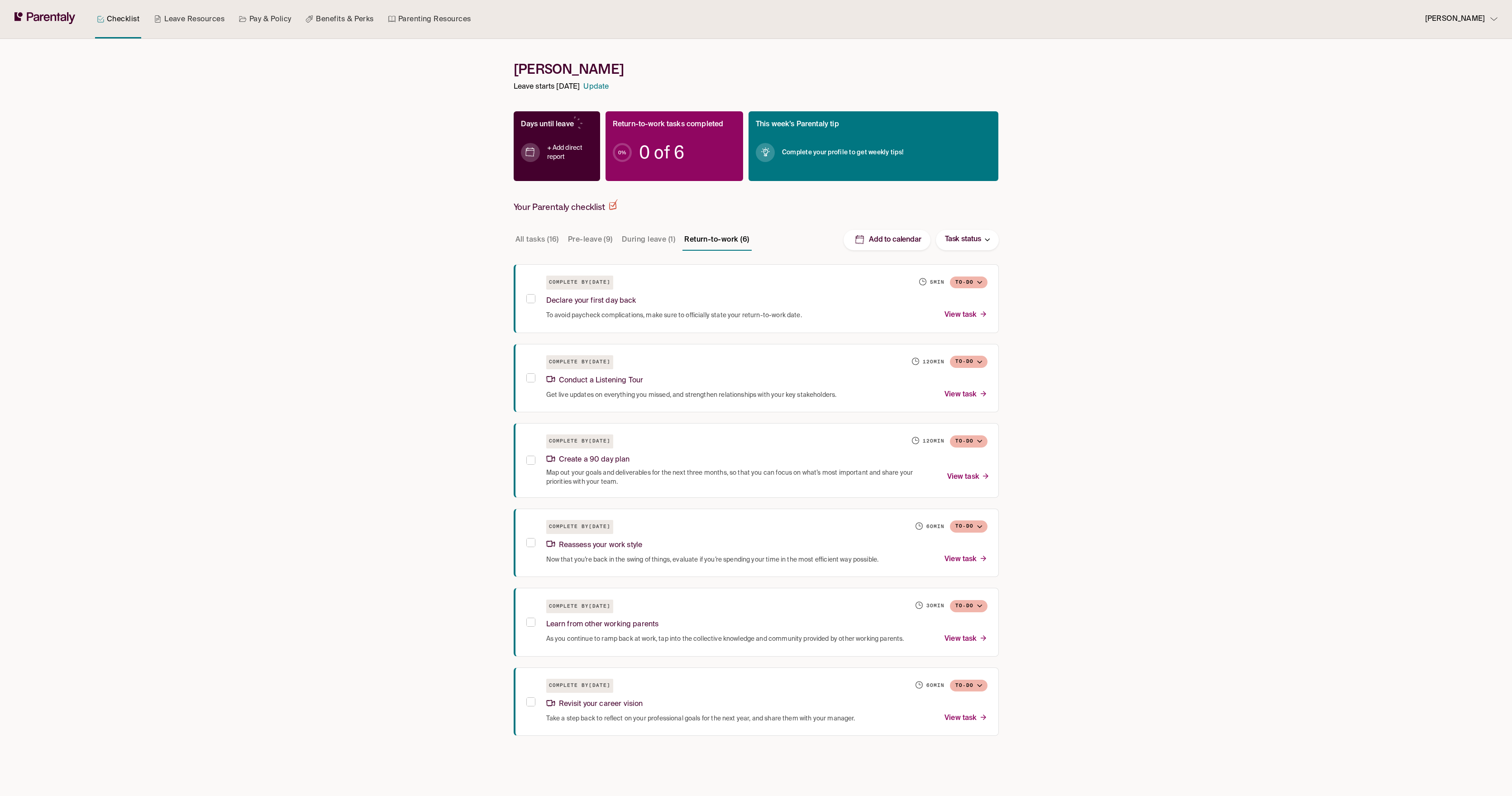
click at [660, 238] on button "During leave (1)" at bounding box center [648, 240] width 57 height 22
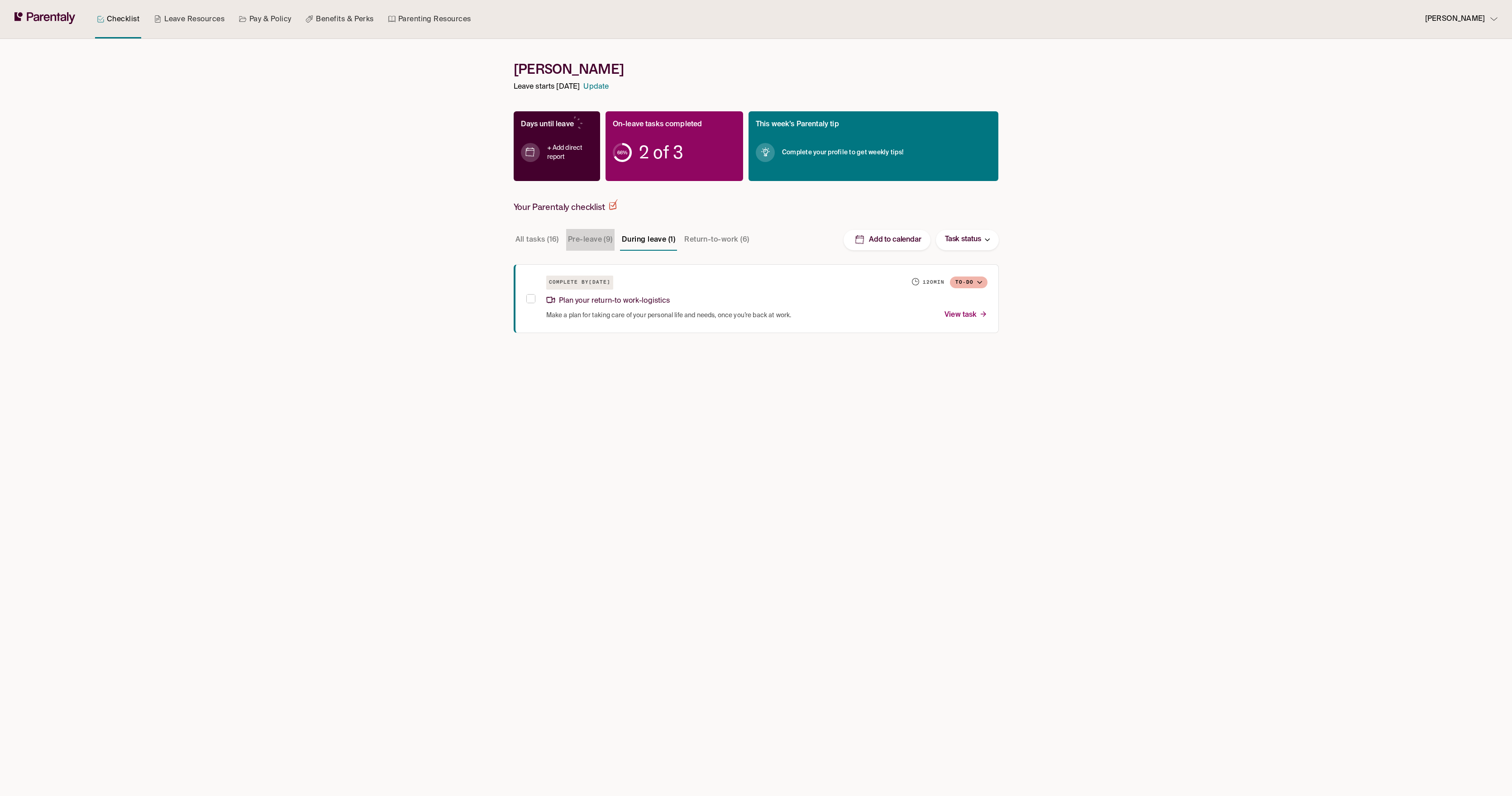
click at [596, 249] on button "Pre-leave (9)" at bounding box center [590, 240] width 48 height 22
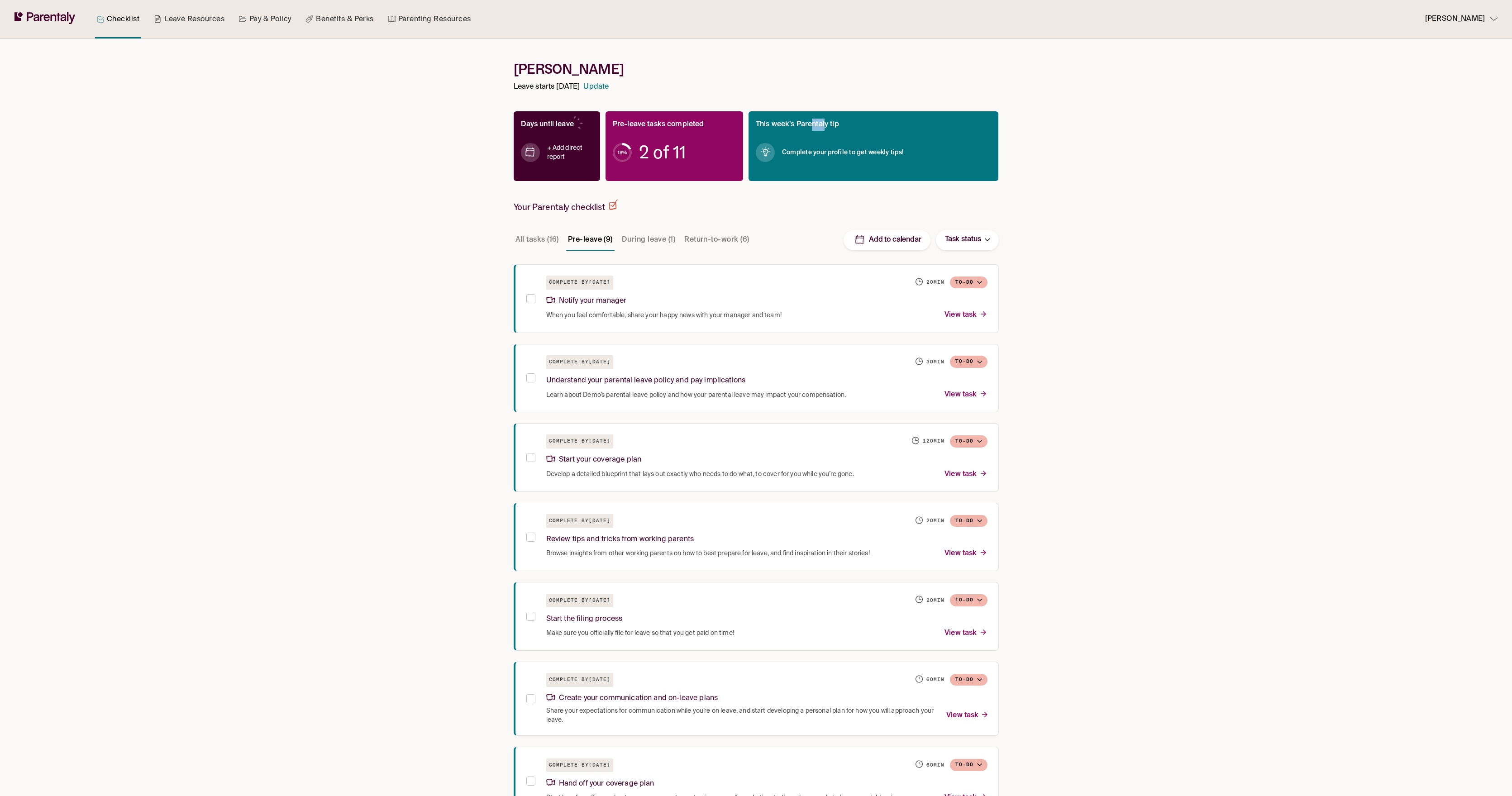
drag, startPoint x: 814, startPoint y: 127, endPoint x: 841, endPoint y: 127, distance: 27.0
click at [839, 127] on p "This week’s Parentaly tip" at bounding box center [798, 124] width 83 height 12
click at [428, 231] on div "Checklist Leave Resources Pay & Policy Benefits & Perks Parenting Resources Luk…" at bounding box center [756, 494] width 1512 height 989
drag, startPoint x: 576, startPoint y: 169, endPoint x: 548, endPoint y: 146, distance: 36.2
click at [548, 146] on div "+ Add direct report" at bounding box center [556, 152] width 72 height 43
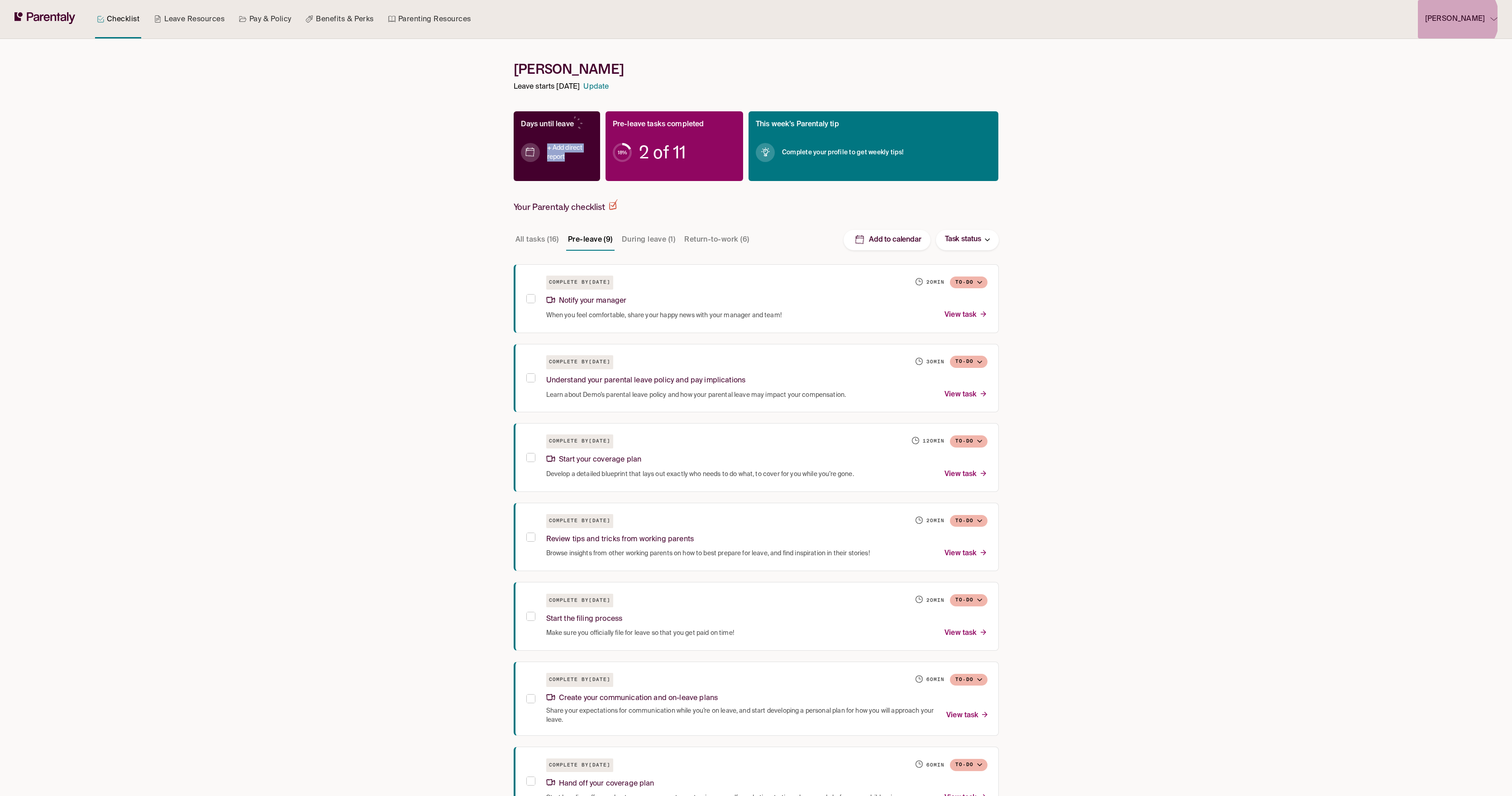
click at [1466, 19] on p "[PERSON_NAME]" at bounding box center [1455, 19] width 60 height 12
click at [1460, 52] on link "Manage account" at bounding box center [1466, 45] width 77 height 17
drag, startPoint x: 578, startPoint y: 170, endPoint x: 515, endPoint y: 149, distance: 66.4
click at [515, 150] on div "Days until leave + Add direct report" at bounding box center [556, 146] width 86 height 70
click at [465, 165] on div "Checklist Leave Resources Pay & Policy Benefits & Perks Parenting Resources Luk…" at bounding box center [756, 494] width 1512 height 989
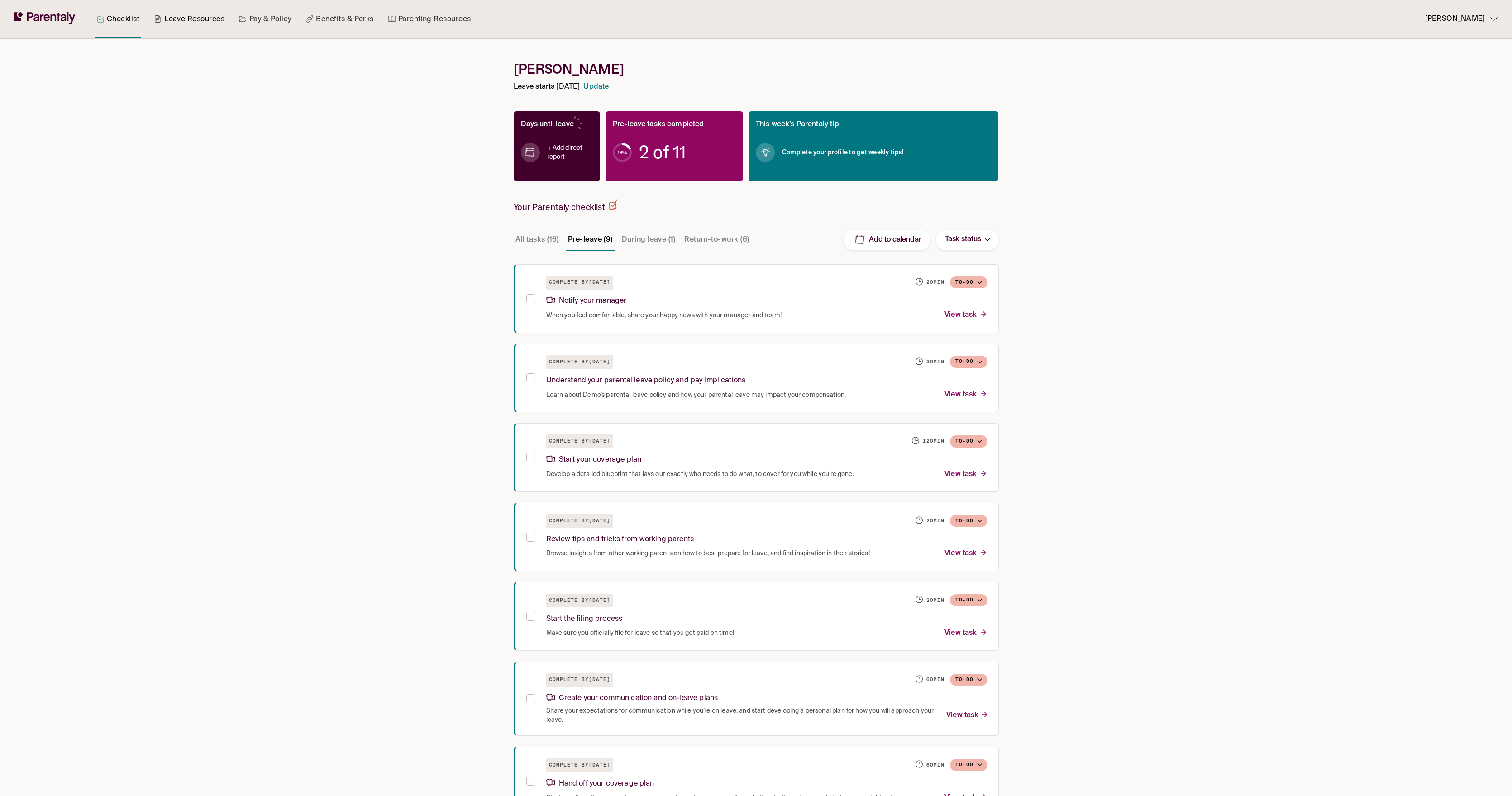
click at [191, 15] on link "Leave Resources" at bounding box center [189, 19] width 74 height 39
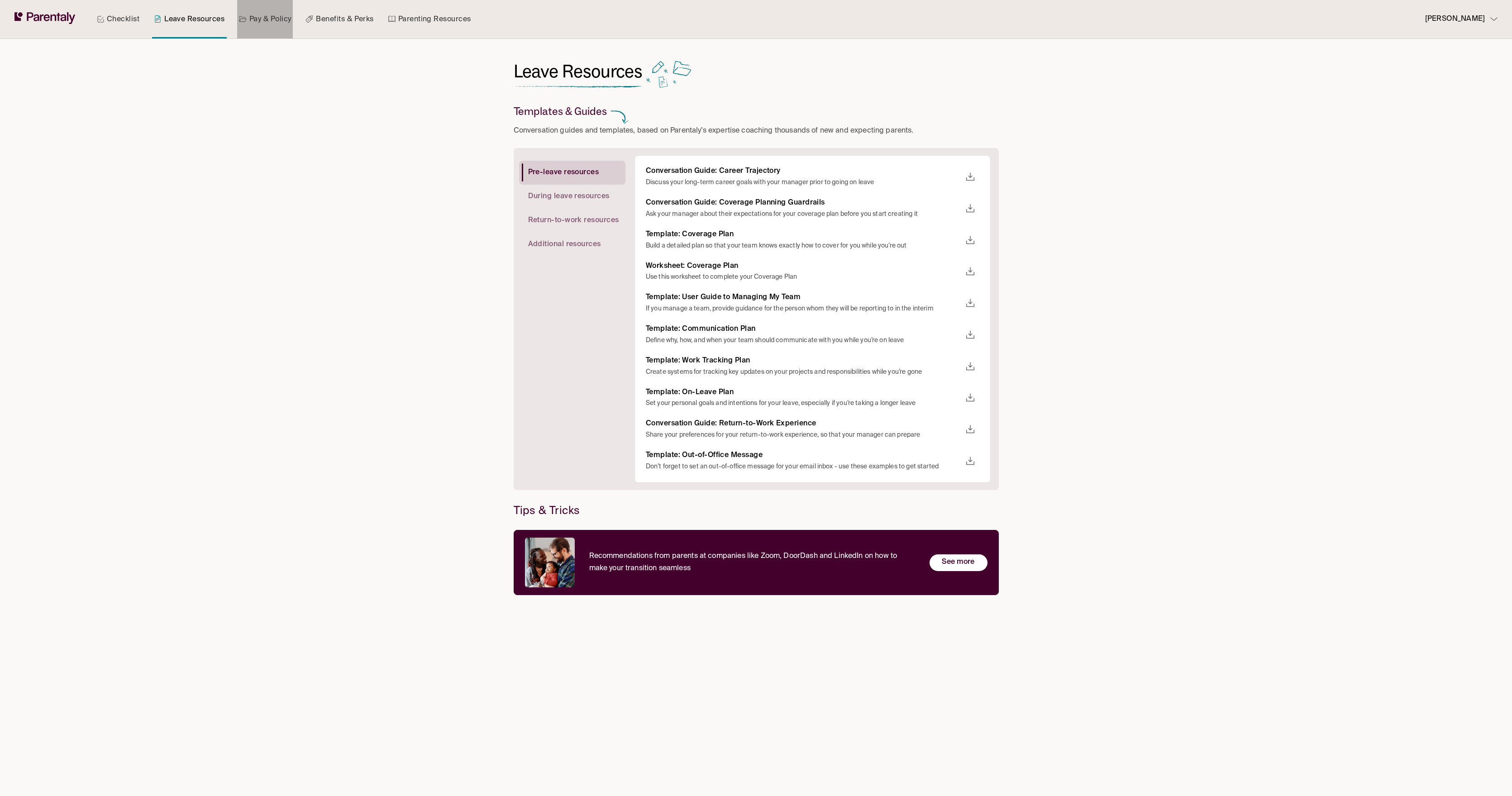
click at [265, 26] on link "Pay & Policy" at bounding box center [265, 19] width 56 height 39
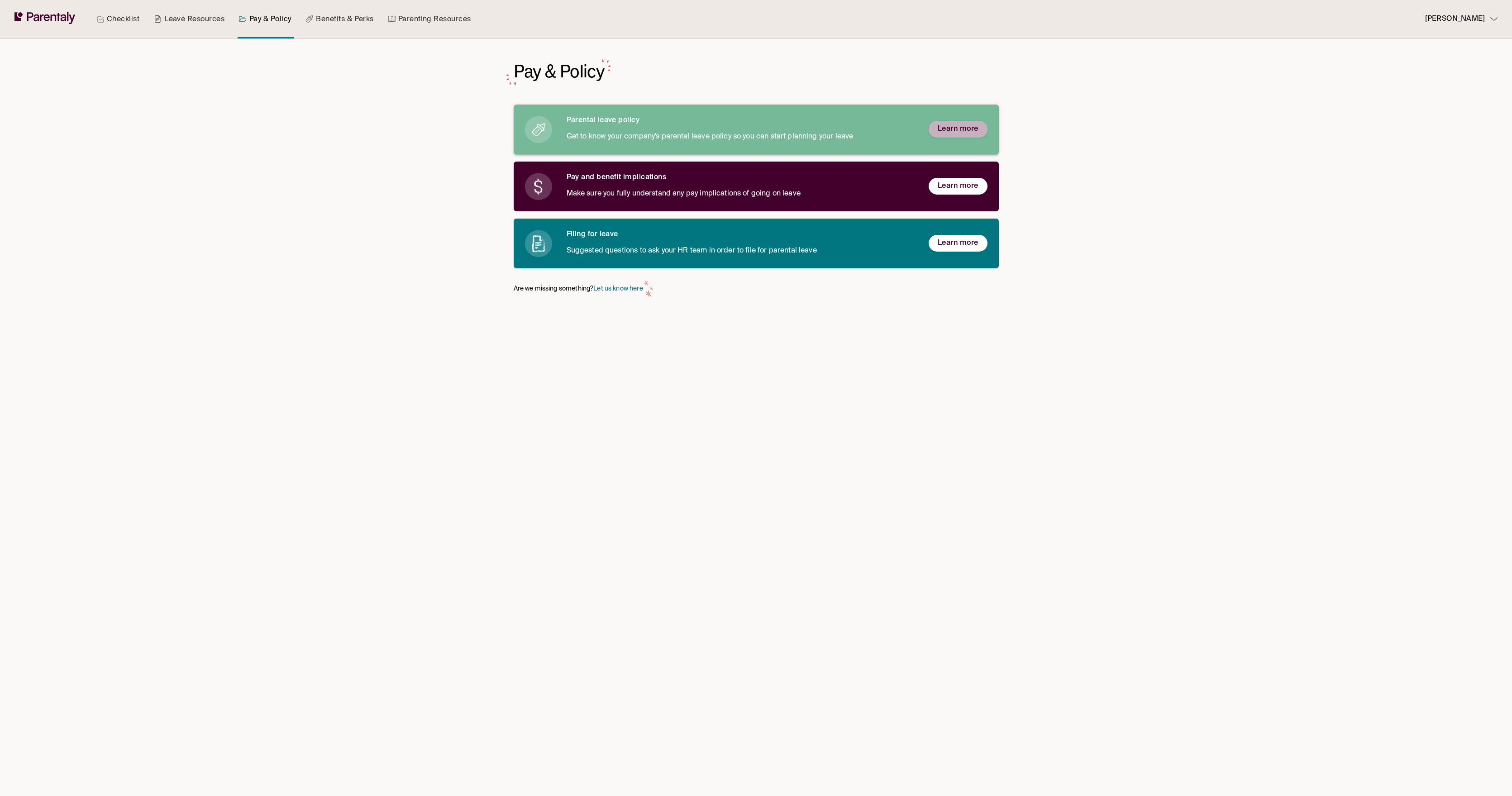
click at [944, 129] on span "Learn more" at bounding box center [958, 129] width 41 height 9
click at [971, 187] on span "Learn more" at bounding box center [958, 186] width 41 height 9
click at [345, 21] on link "Benefits & Perks" at bounding box center [339, 19] width 72 height 39
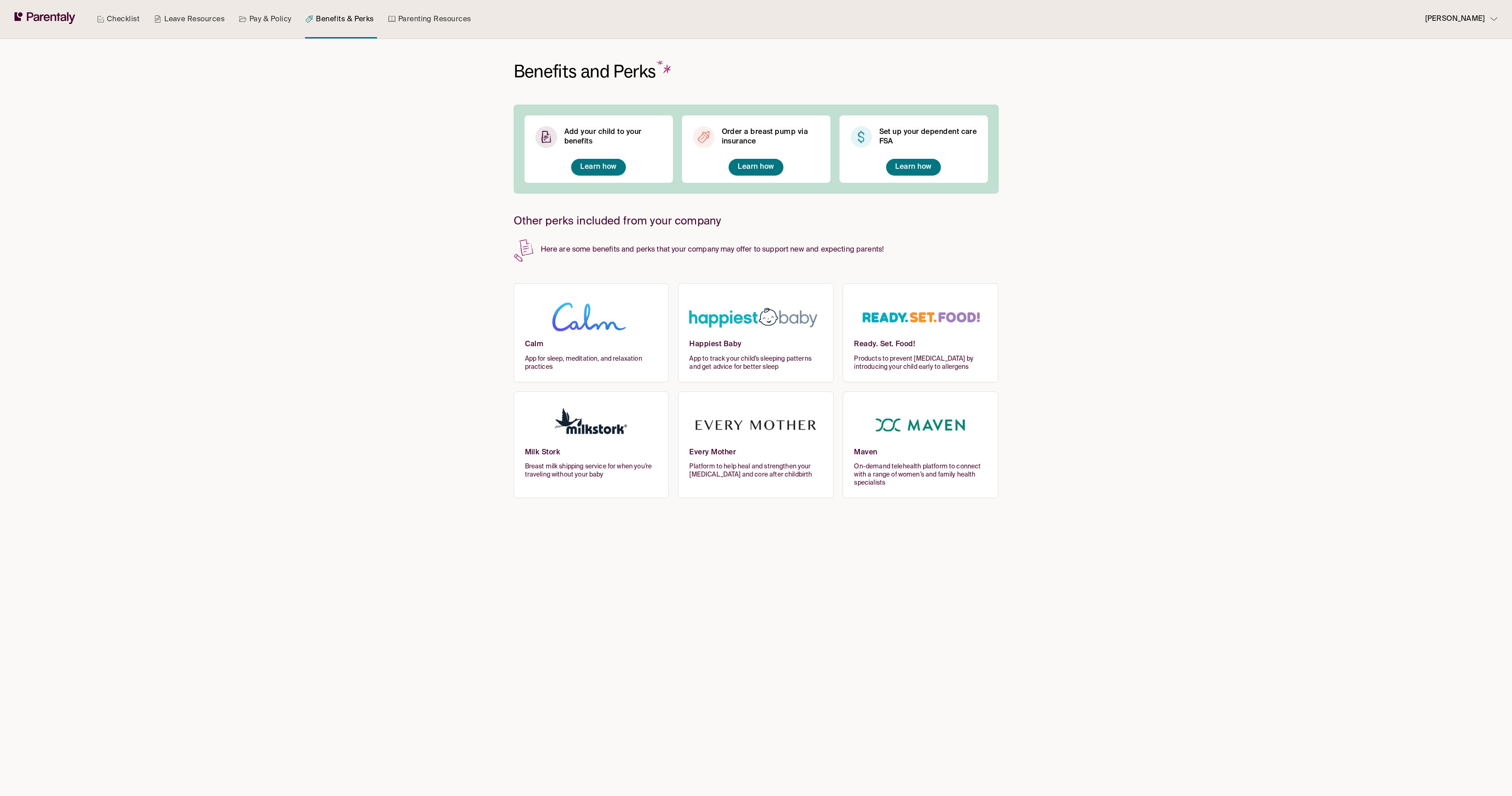
click at [457, 12] on link "Parenting Resources" at bounding box center [429, 19] width 86 height 39
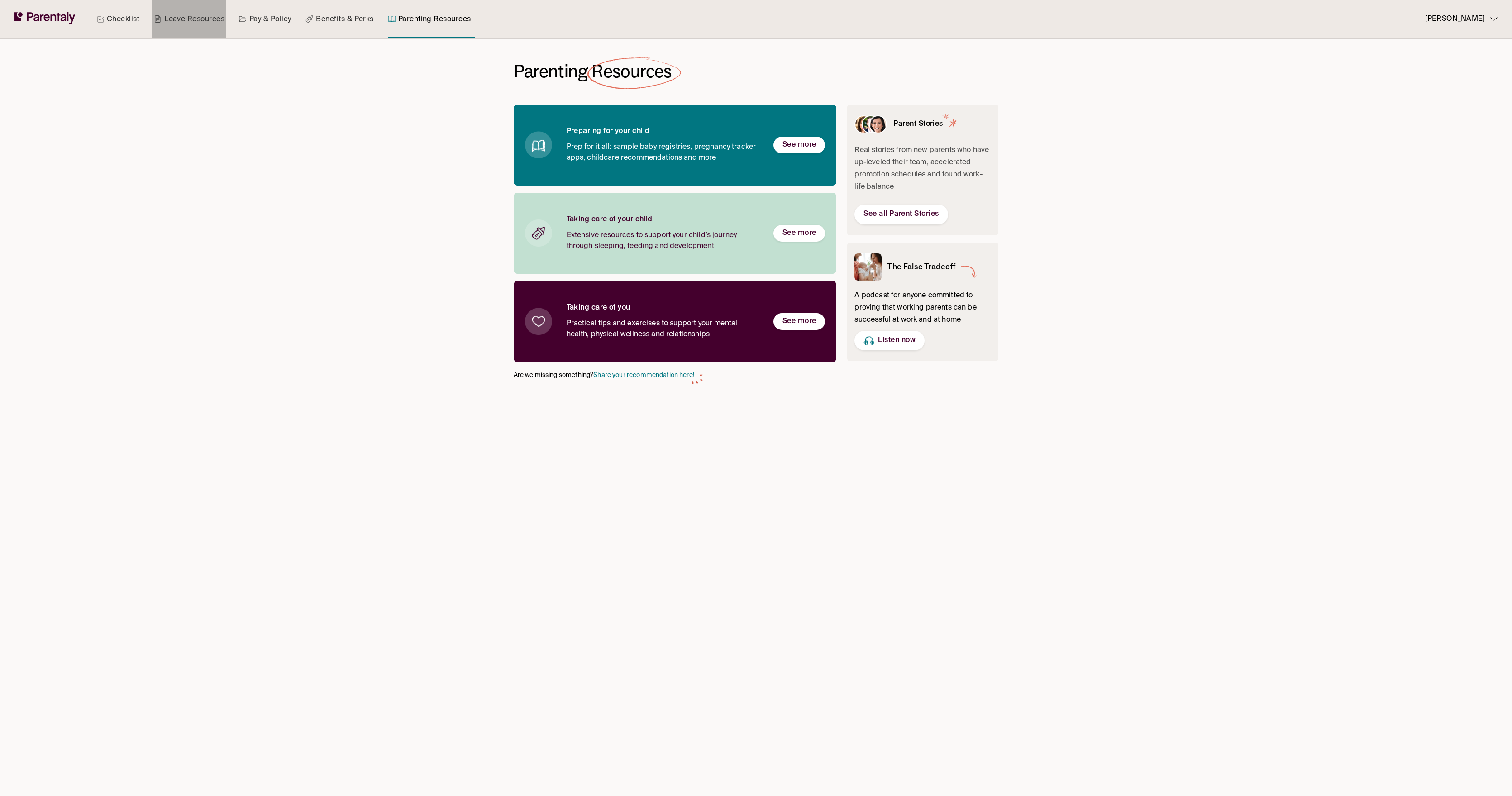
click at [193, 18] on link "Leave Resources" at bounding box center [189, 19] width 74 height 39
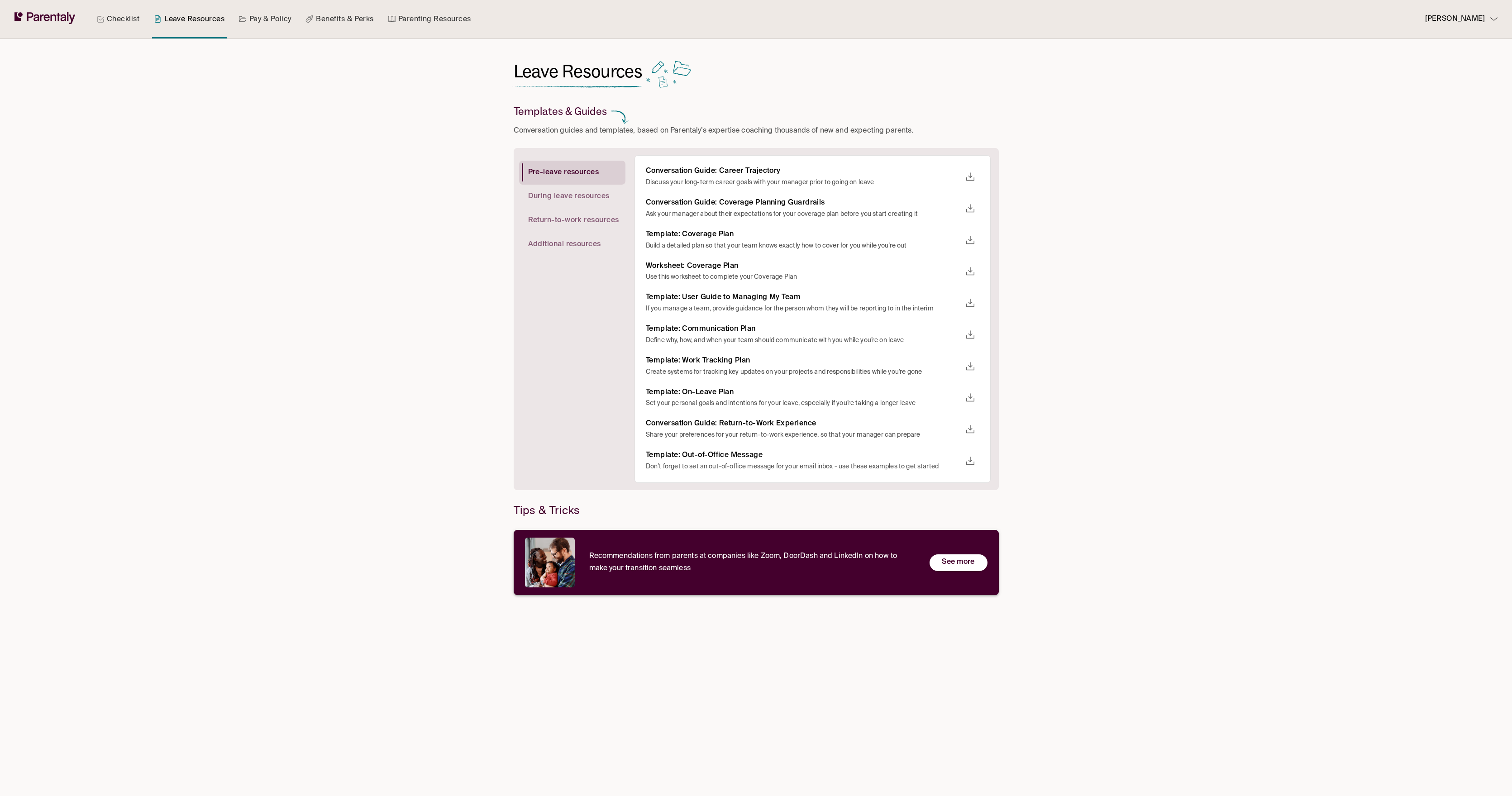
click at [951, 572] on div "Recommendations from parents at companies like Zoom, DoorDash and LinkedIn on h…" at bounding box center [756, 562] width 485 height 65
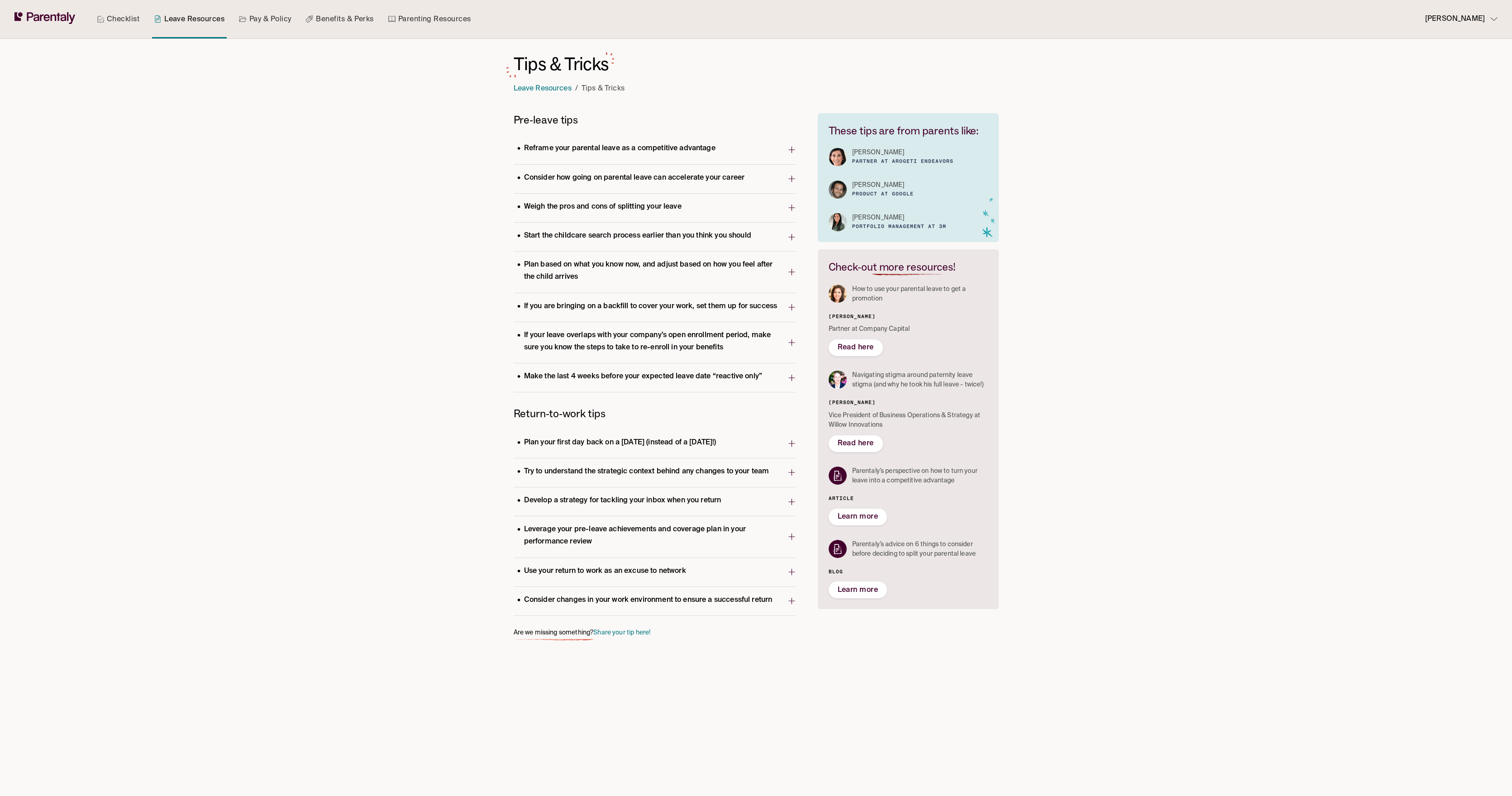
click at [105, 32] on link "Checklist" at bounding box center [118, 19] width 46 height 39
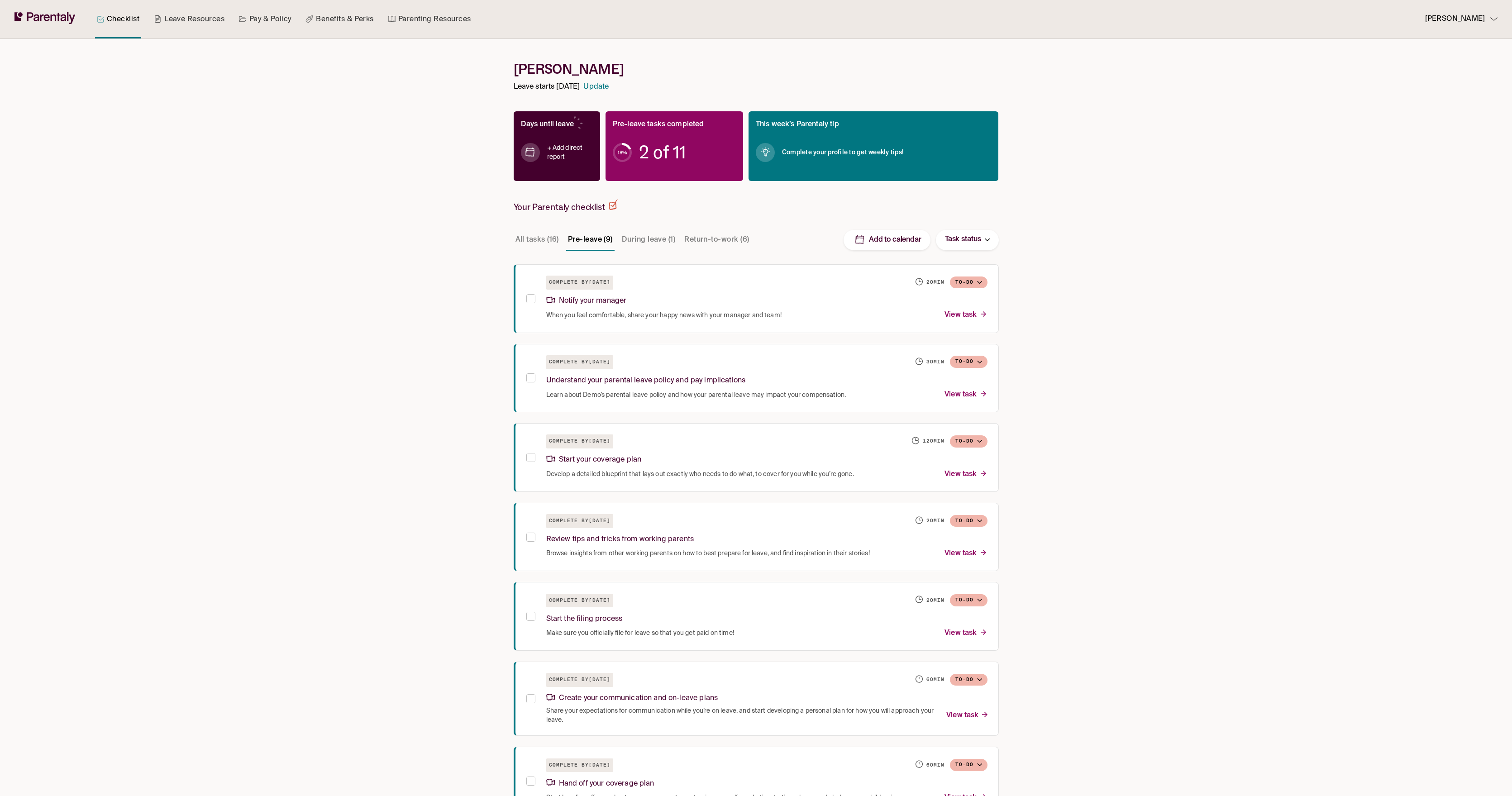
click at [569, 137] on div "+ Add direct report" at bounding box center [556, 152] width 72 height 43
click at [563, 147] on h4 "+ Add direct report" at bounding box center [570, 152] width 46 height 18
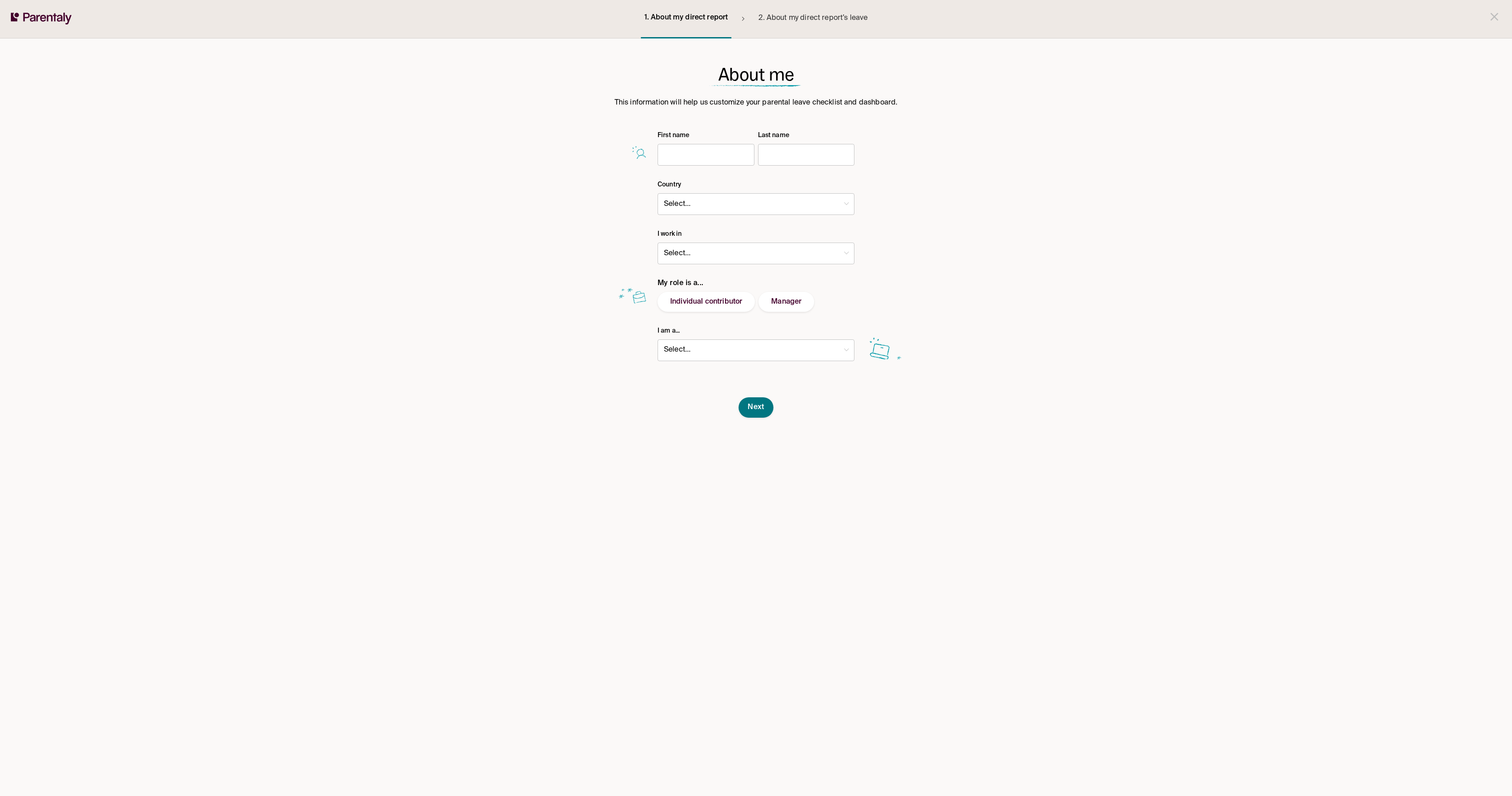
click at [40, 17] on icon at bounding box center [42, 19] width 61 height 12
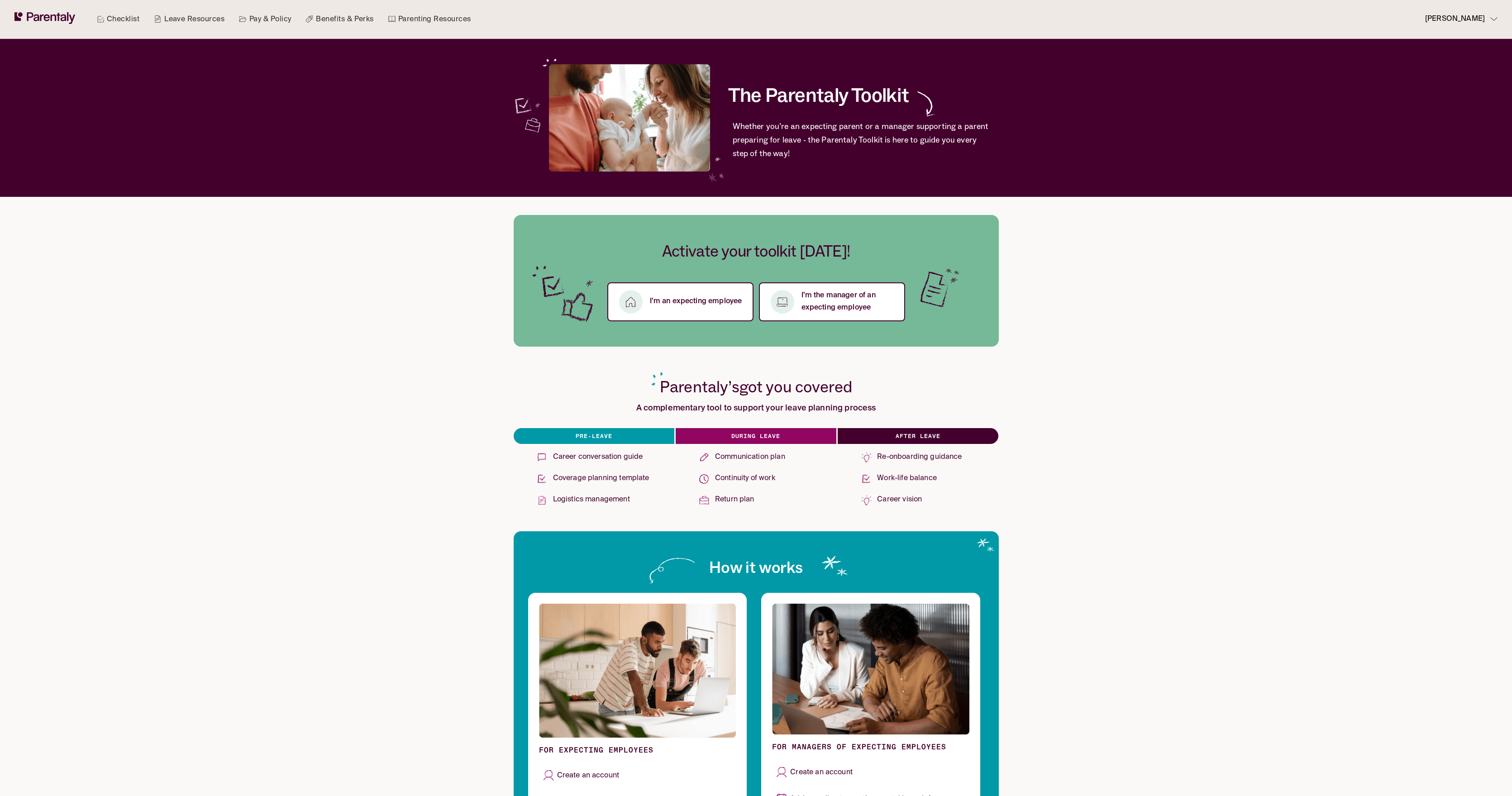
click at [123, 21] on link "Checklist" at bounding box center [118, 19] width 46 height 39
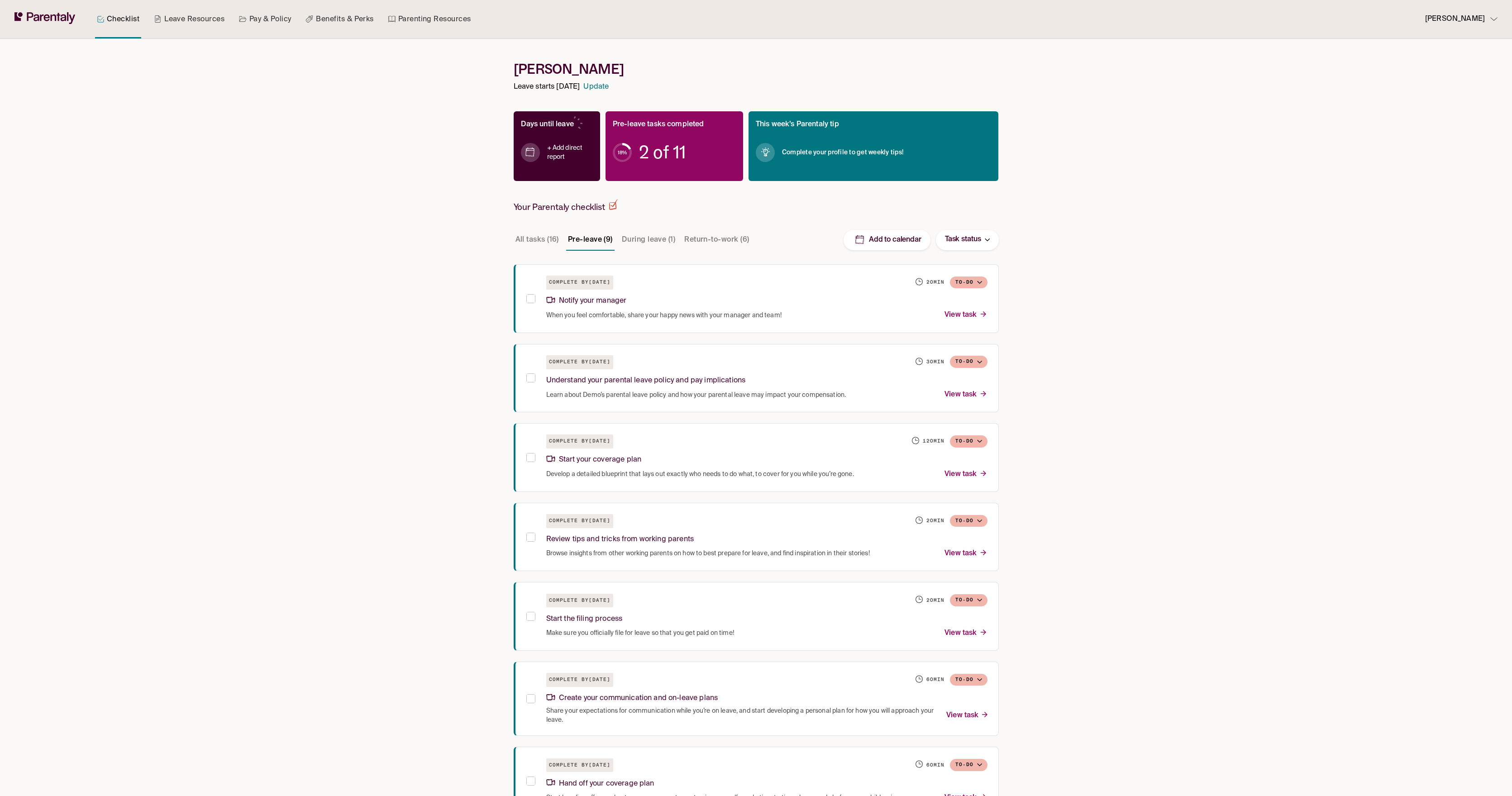
drag, startPoint x: 495, startPoint y: 26, endPoint x: 145, endPoint y: 19, distance: 350.1
click at [145, 19] on div "Checklist Leave Resources Pay & Policy Benefits & Perks Parenting Resources Luk…" at bounding box center [756, 19] width 1483 height 39
drag, startPoint x: 145, startPoint y: 19, endPoint x: 471, endPoint y: 30, distance: 326.2
click at [471, 30] on div "Checklist Leave Resources Pay & Policy Benefits & Perks Parenting Resources" at bounding box center [284, 19] width 389 height 39
drag, startPoint x: 480, startPoint y: 23, endPoint x: 270, endPoint y: 26, distance: 210.0
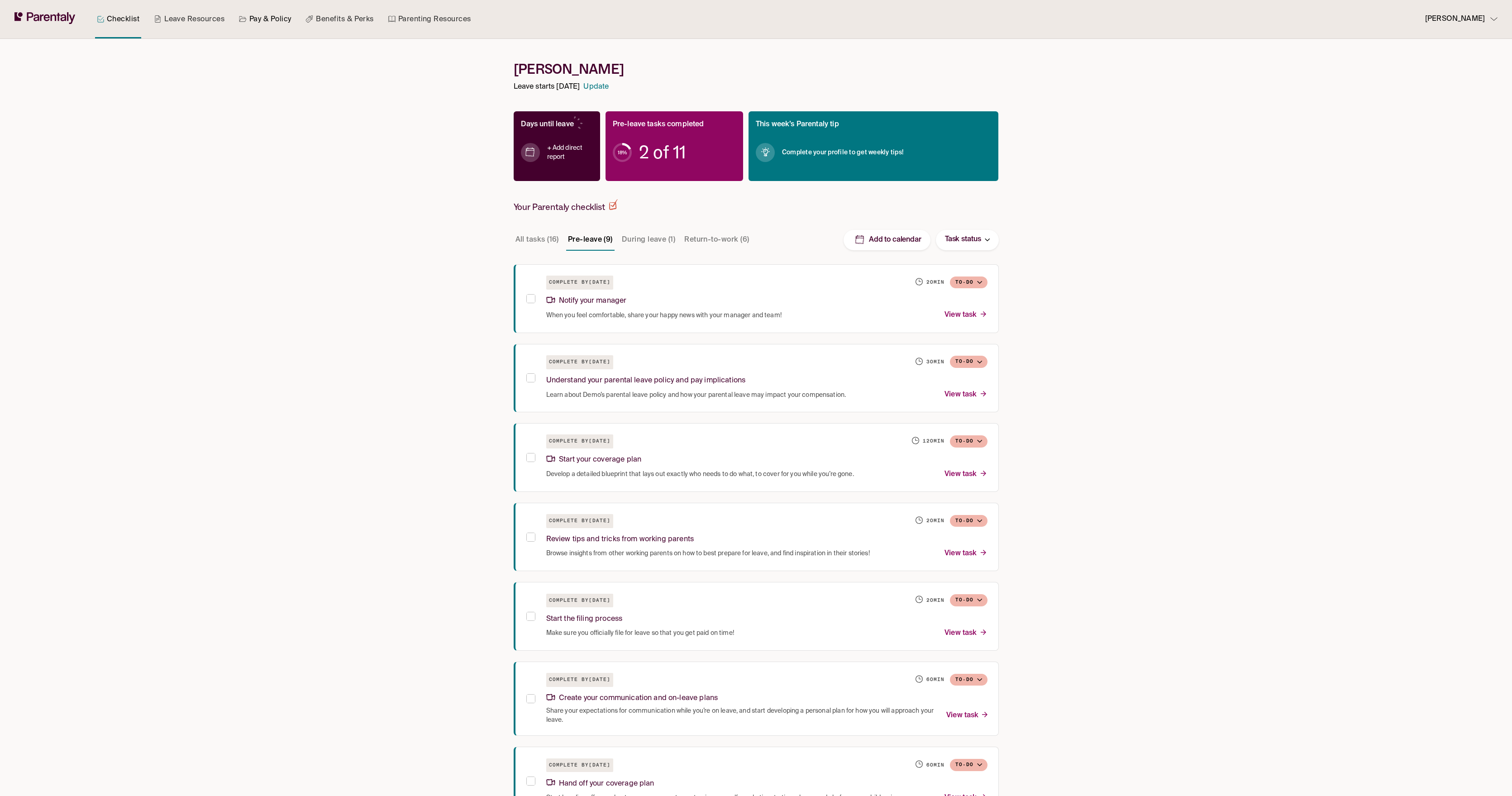
click at [270, 26] on div "Checklist Leave Resources Pay & Policy Benefits & Perks Parenting Resources" at bounding box center [284, 19] width 389 height 39
click at [1477, 19] on p "[PERSON_NAME]" at bounding box center [1455, 19] width 60 height 12
click at [1483, 43] on p "Manage account" at bounding box center [1459, 45] width 50 height 9
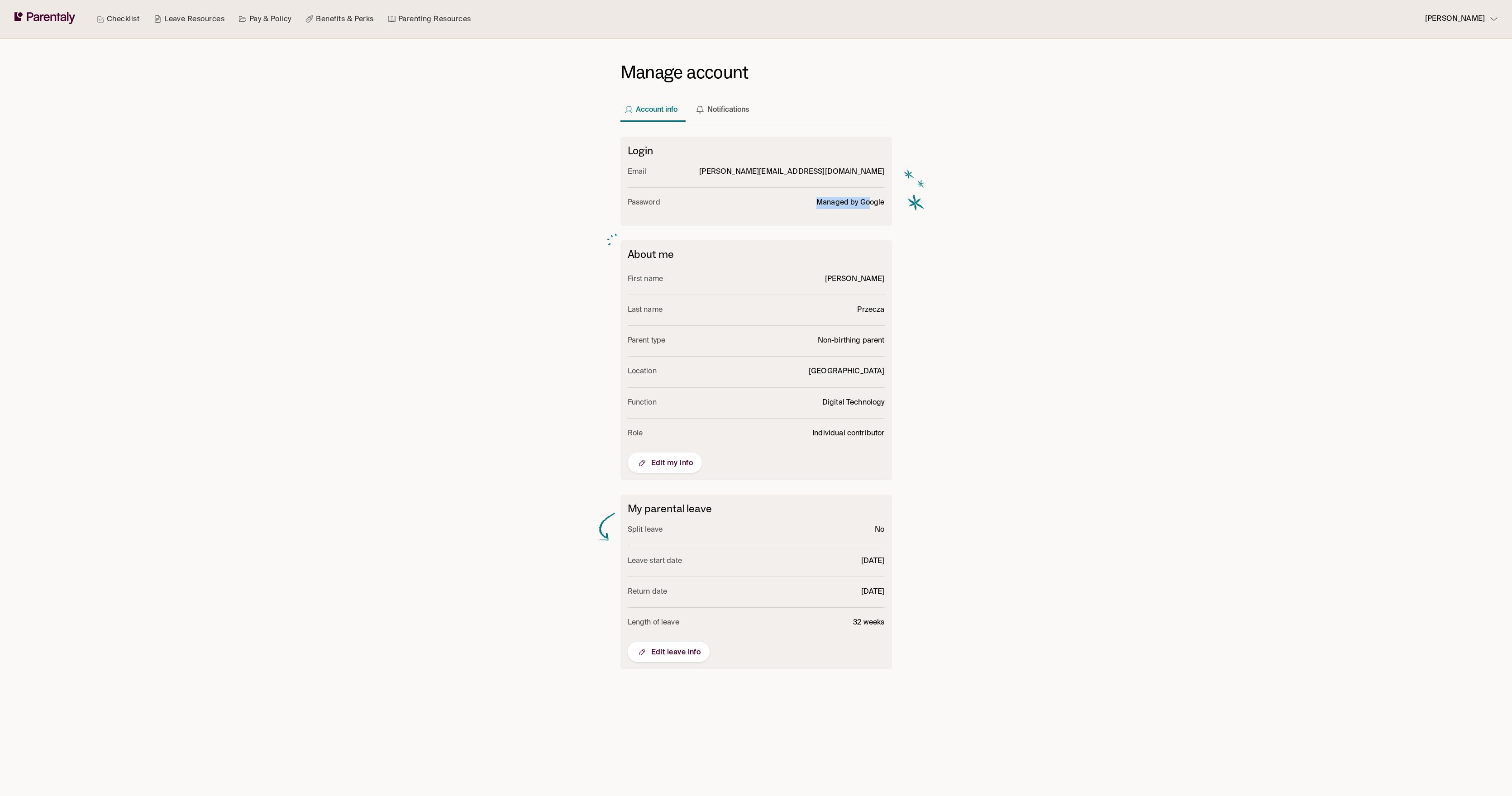
drag, startPoint x: 870, startPoint y: 201, endPoint x: 750, endPoint y: 201, distance: 120.0
click at [750, 201] on li "Password Managed by Google" at bounding box center [756, 203] width 257 height 31
click at [998, 270] on div "Manage account Account info Notifications Login Email lukas.przeczek@commity.cz…" at bounding box center [756, 417] width 503 height 757
click at [679, 460] on span "Edit my info" at bounding box center [665, 463] width 56 height 11
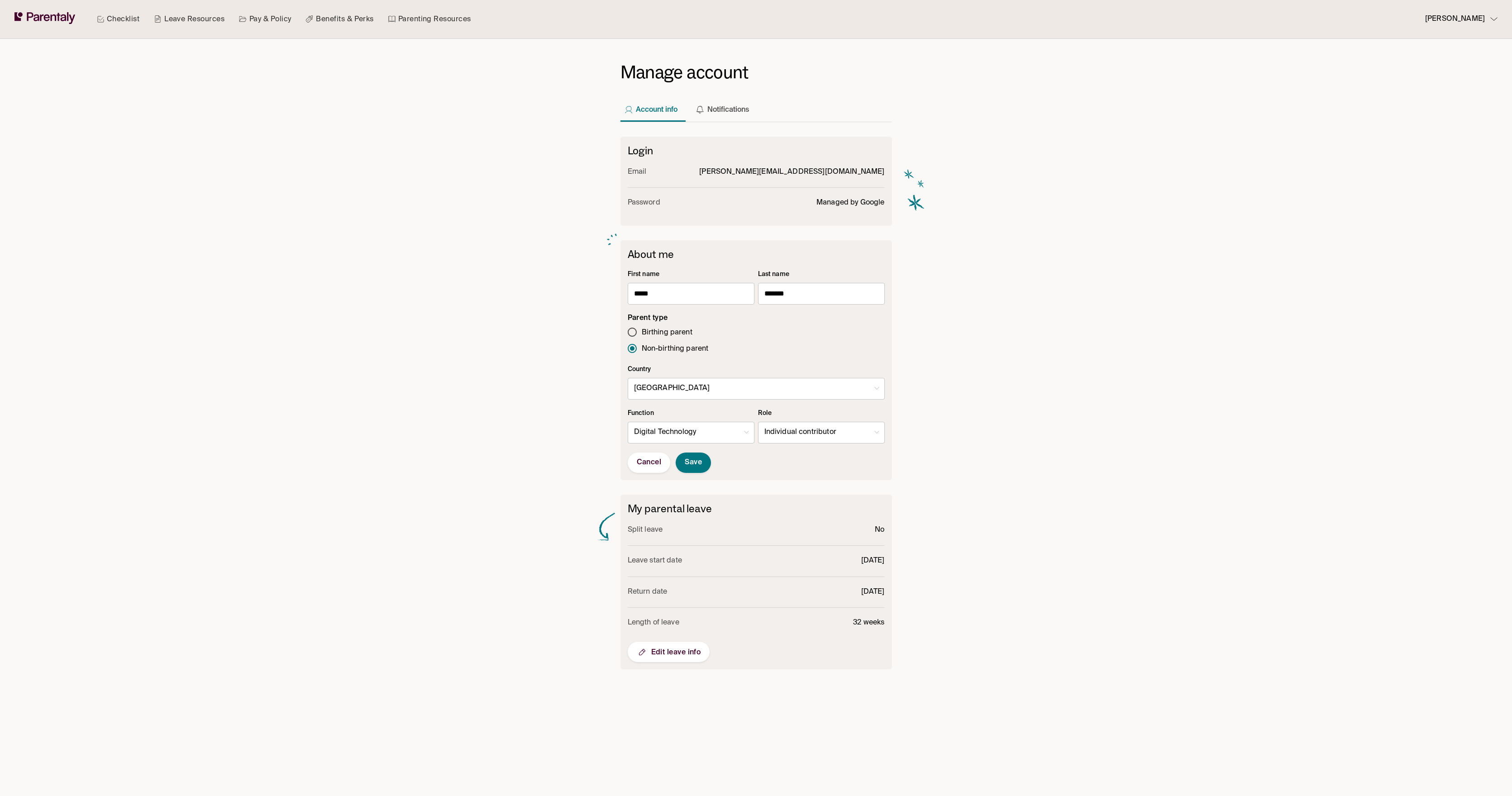
click at [643, 471] on button "Cancel" at bounding box center [649, 463] width 43 height 21
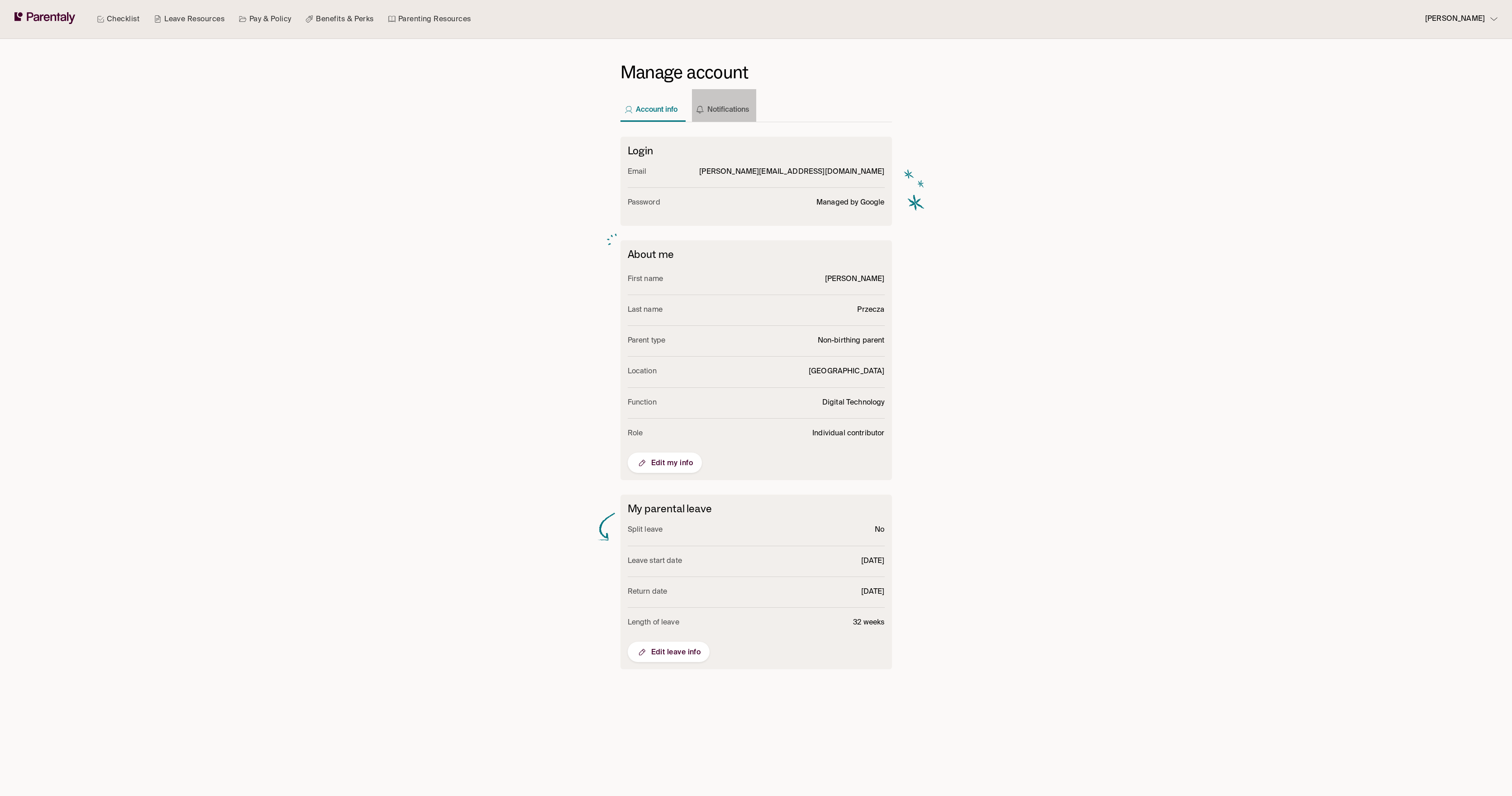
click at [739, 111] on button "Notifications" at bounding box center [724, 106] width 64 height 33
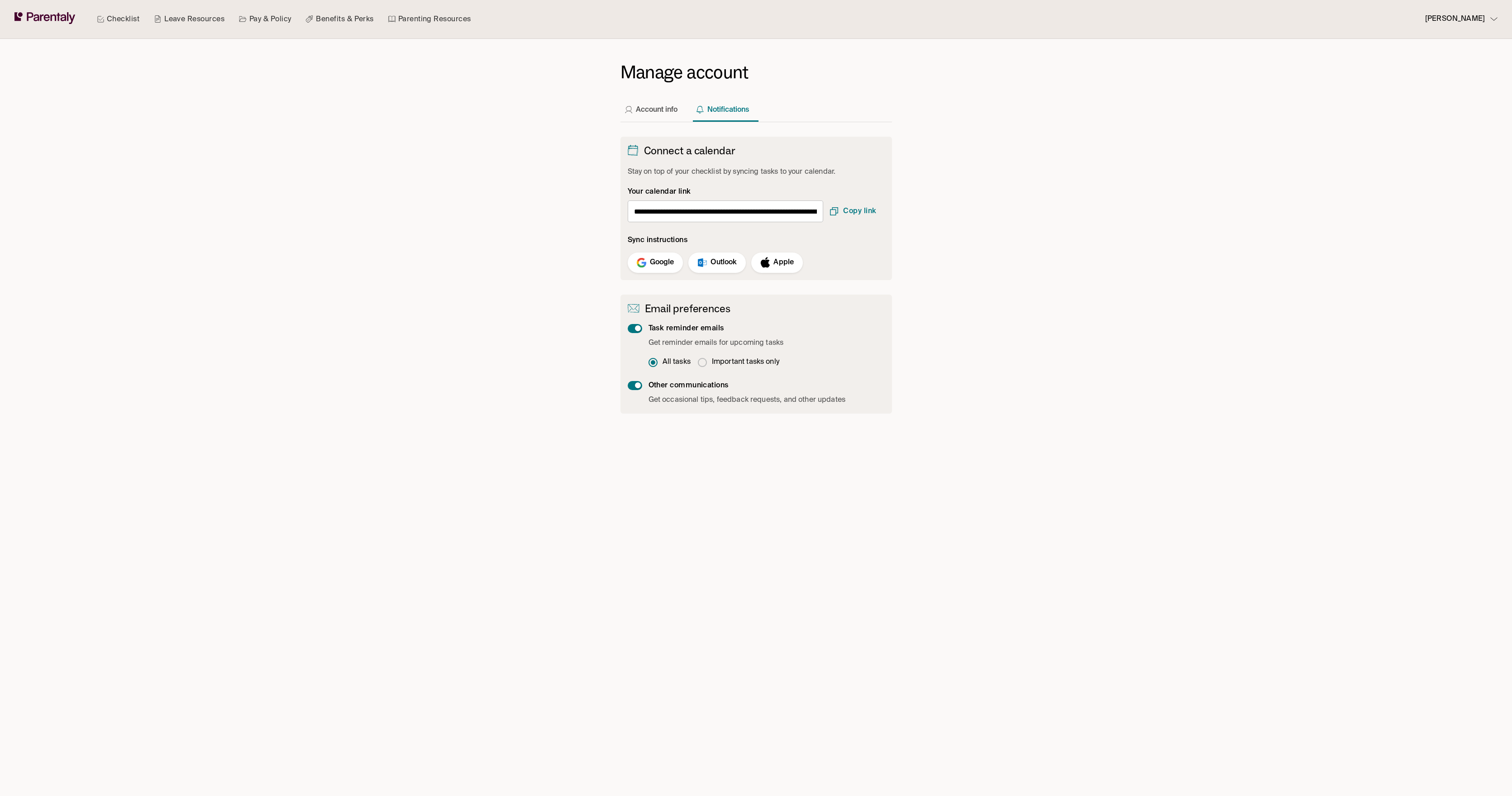
click at [645, 117] on button "Account info" at bounding box center [652, 106] width 64 height 33
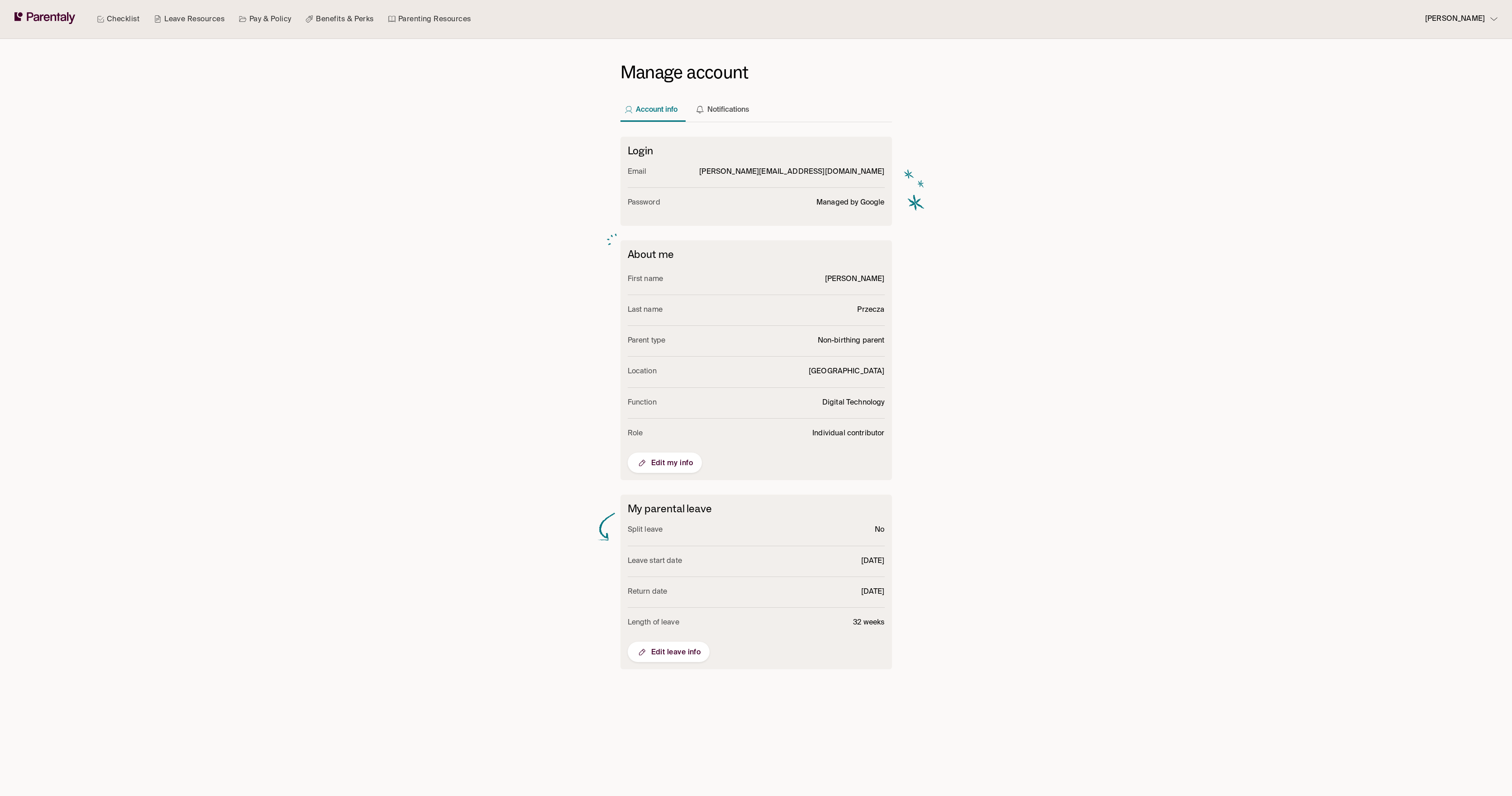
click at [122, 20] on link "Checklist" at bounding box center [118, 19] width 46 height 39
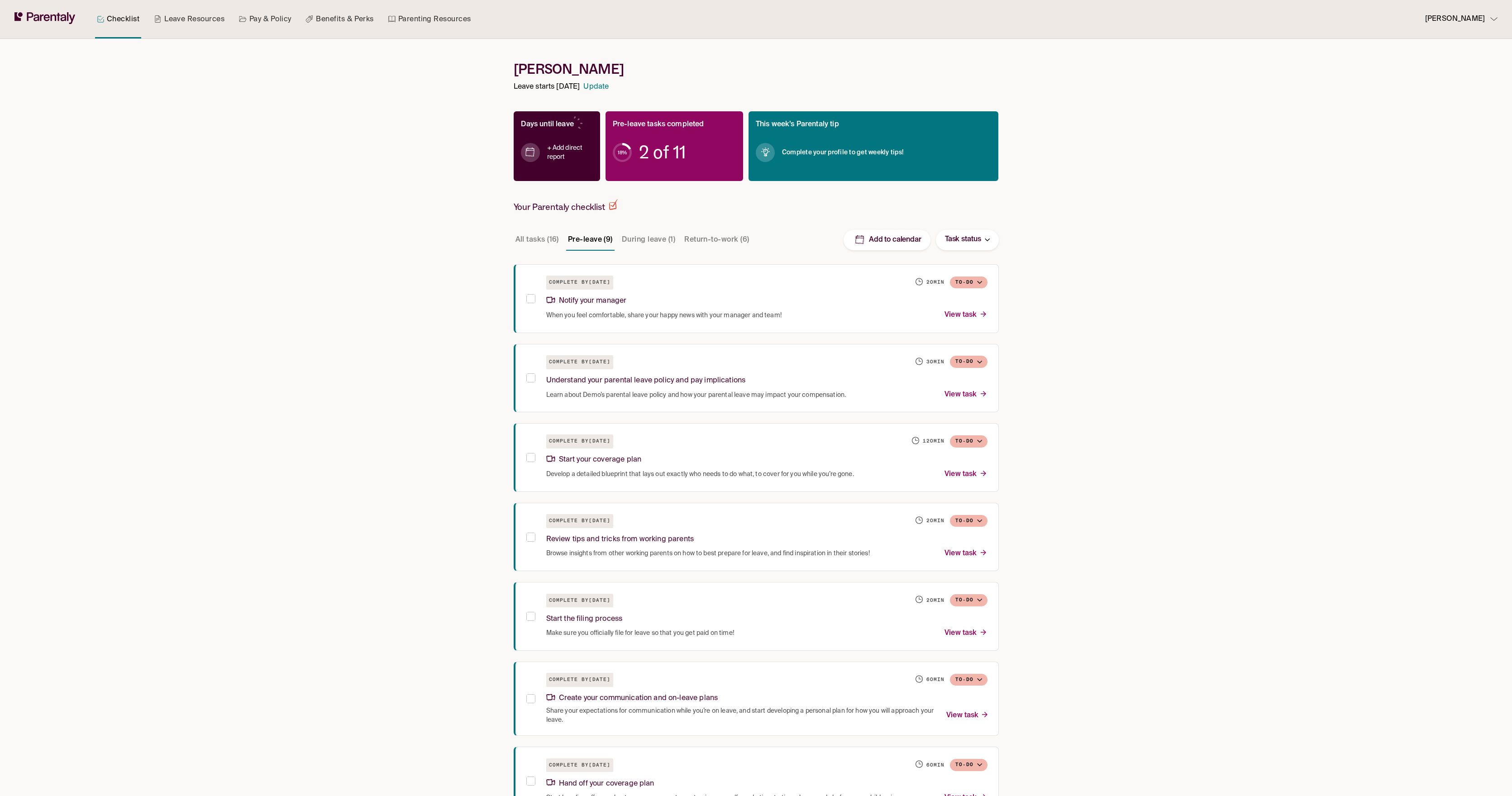
click at [561, 147] on h4 "+ Add direct report" at bounding box center [570, 152] width 46 height 18
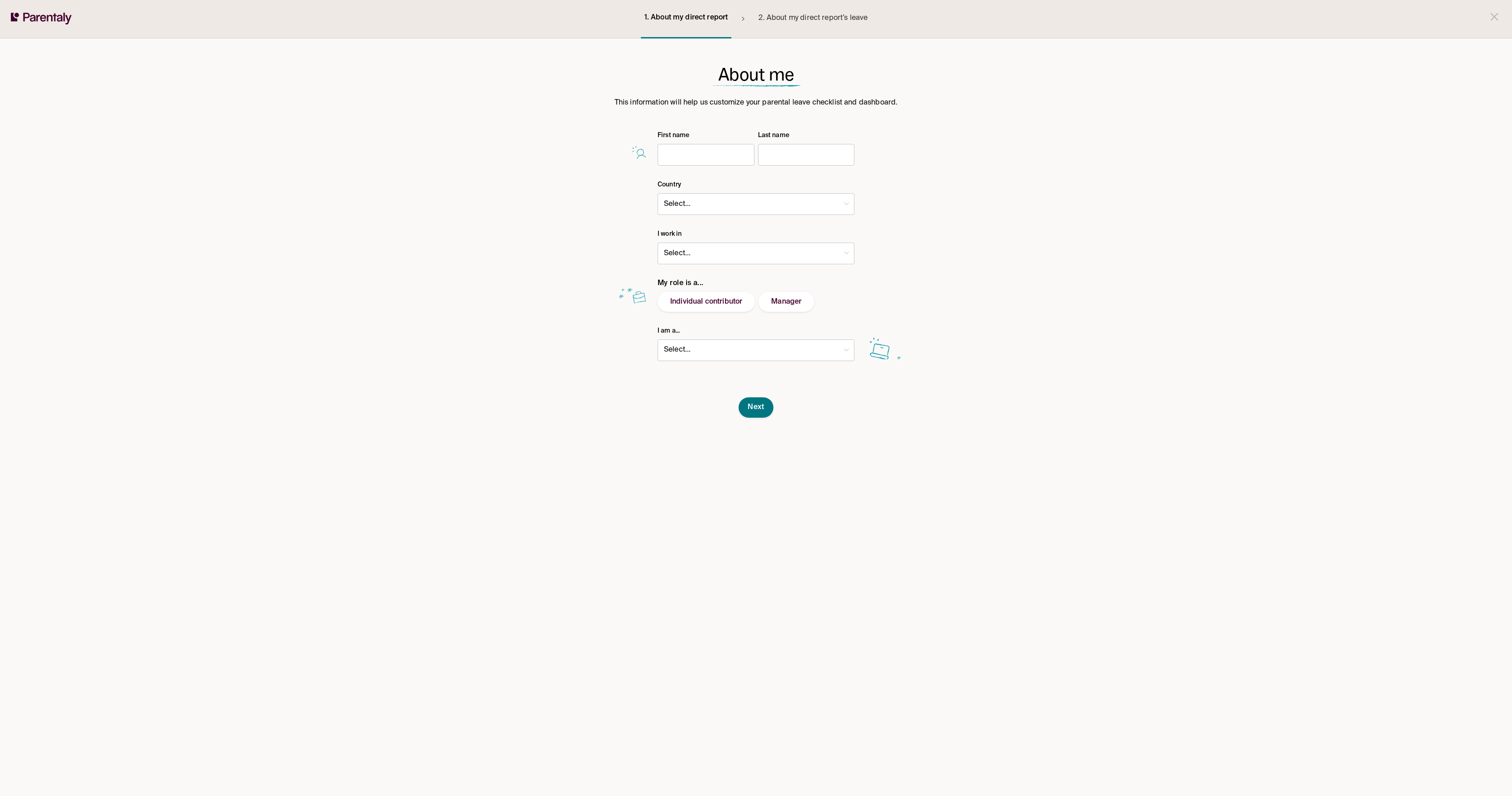
click at [700, 163] on input "text" at bounding box center [706, 154] width 97 height 18
click at [833, 160] on input "text" at bounding box center [806, 154] width 97 height 18
click at [750, 207] on body "1. About my direct report 2. About my direct report’s leave About me This infor…" at bounding box center [756, 398] width 1512 height 796
click at [904, 176] on div at bounding box center [756, 398] width 1512 height 796
click at [48, 24] on icon at bounding box center [42, 19] width 61 height 12
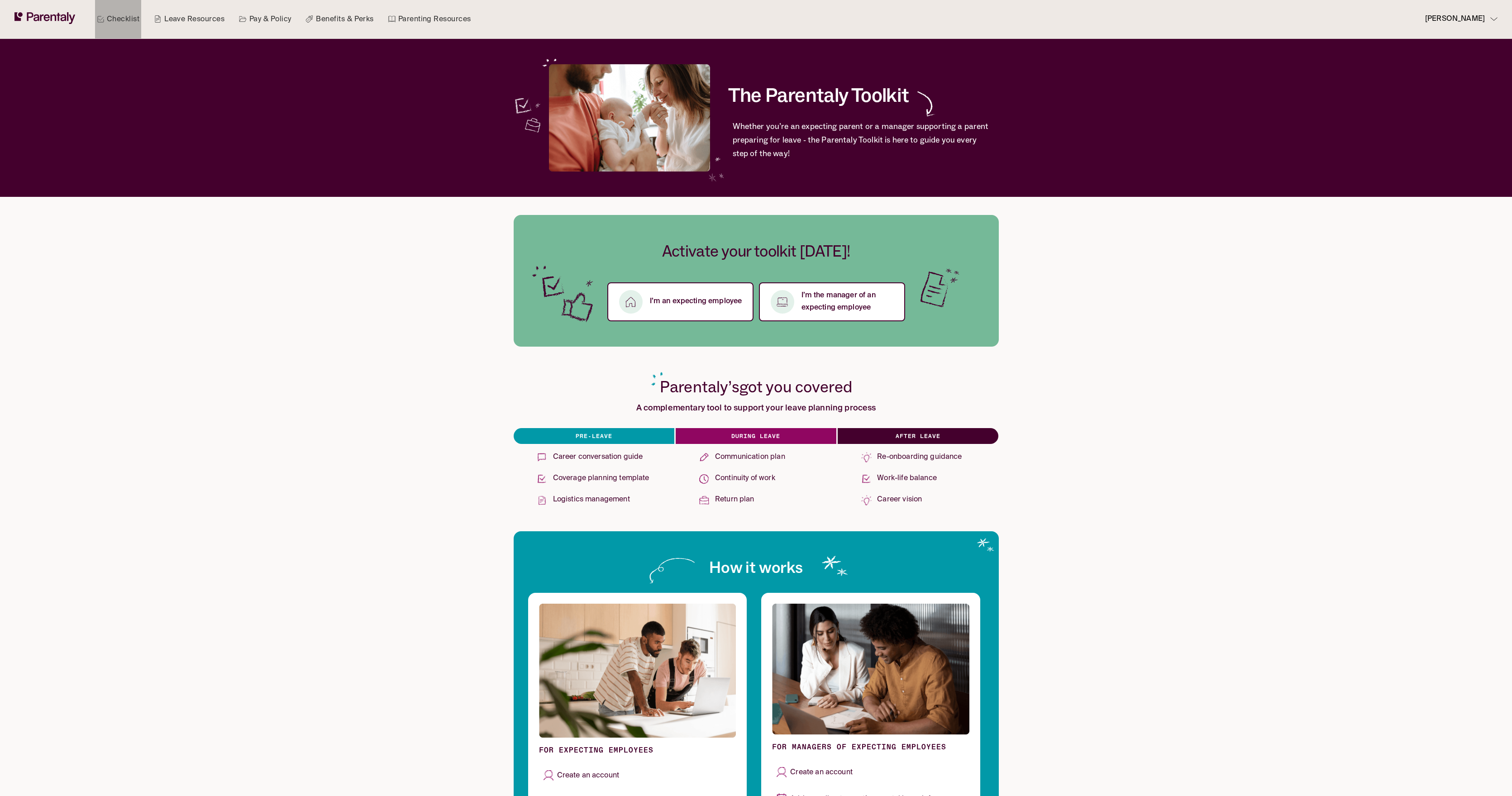
click at [126, 14] on link "Checklist" at bounding box center [118, 19] width 46 height 39
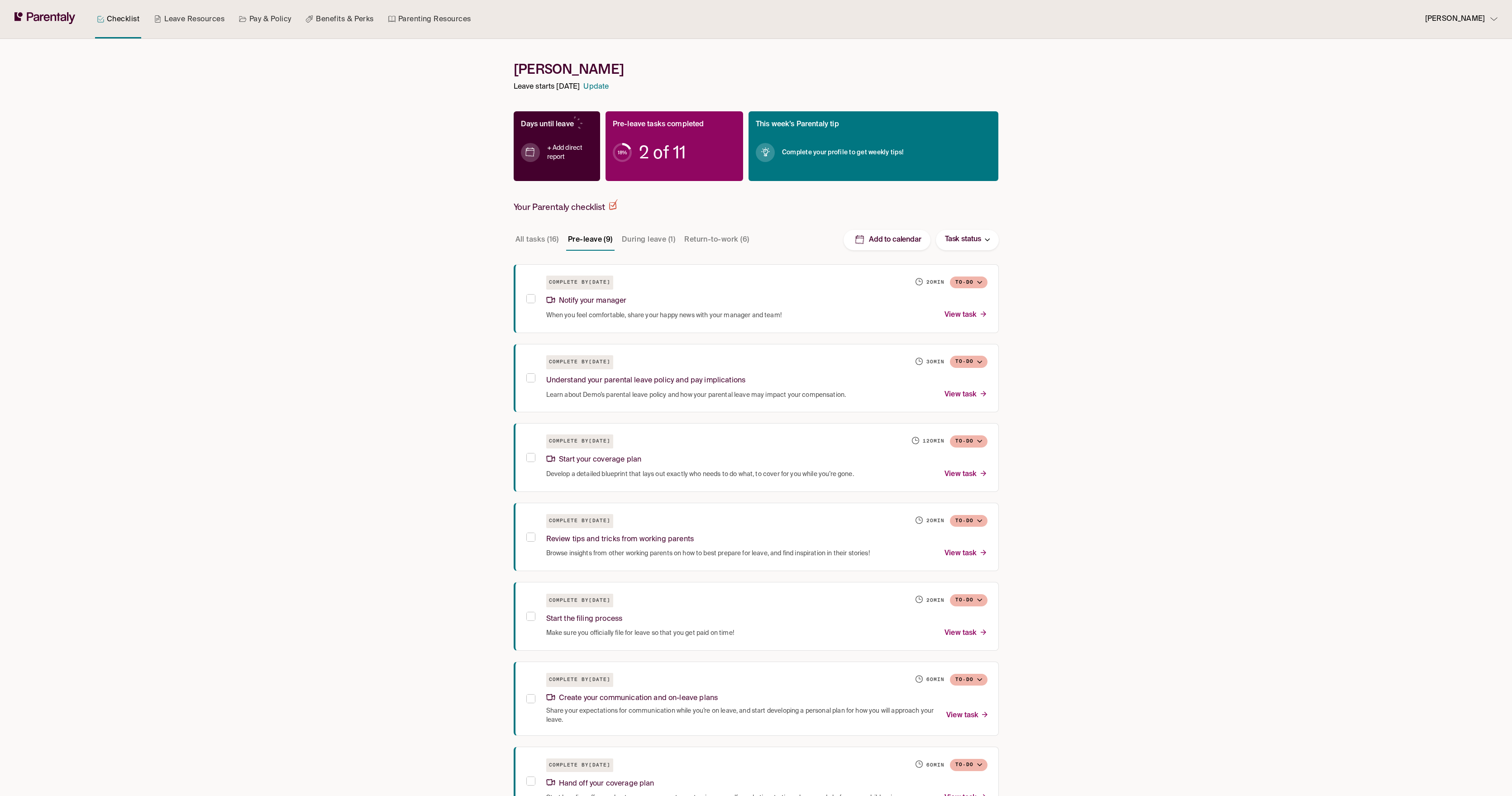
click at [556, 149] on h4 "+ Add direct report" at bounding box center [570, 152] width 46 height 18
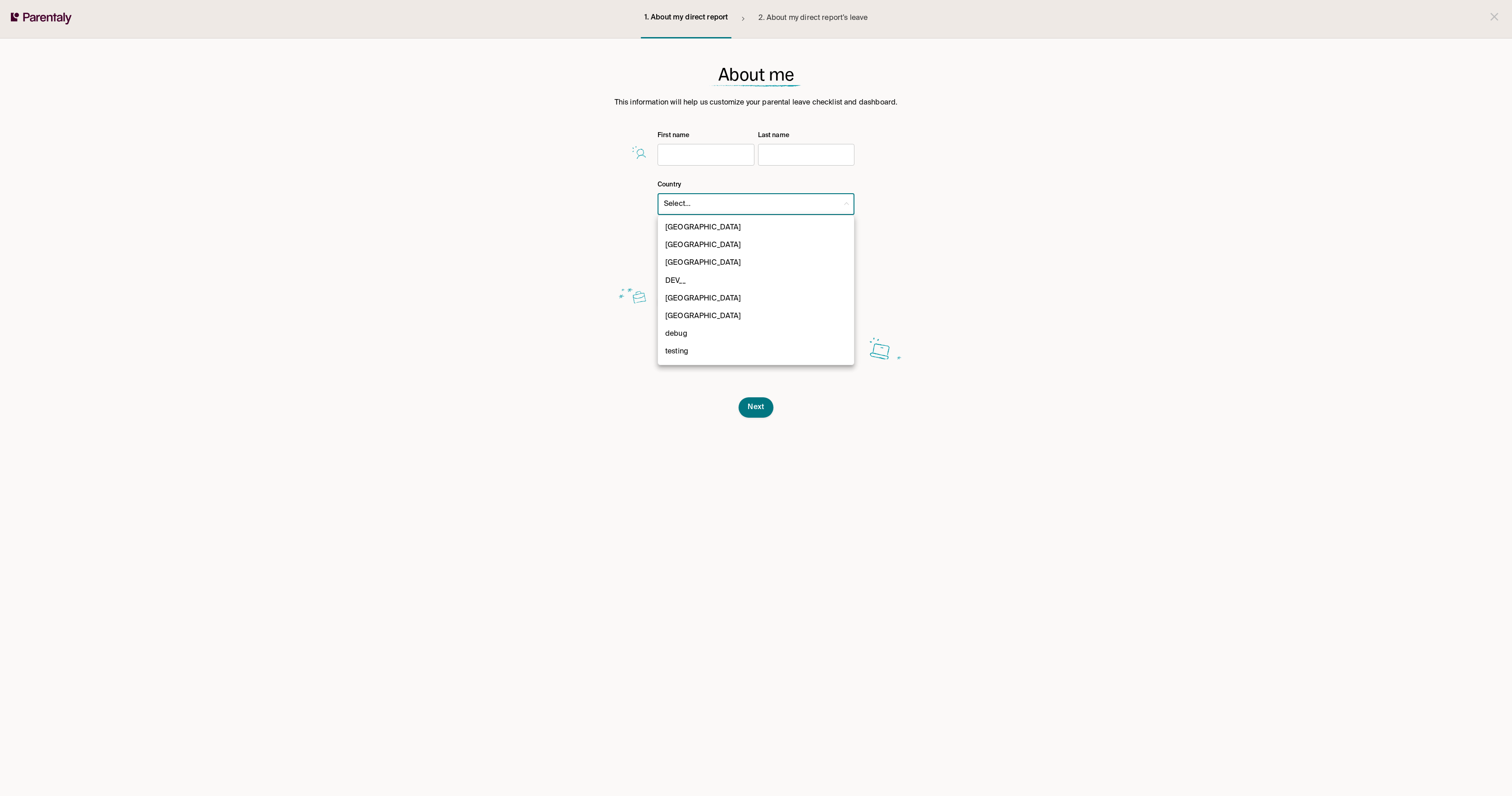
click at [730, 208] on body "1. About my direct report 2. About my direct report’s leave About me This infor…" at bounding box center [756, 398] width 1512 height 796
click at [550, 228] on div at bounding box center [756, 398] width 1512 height 796
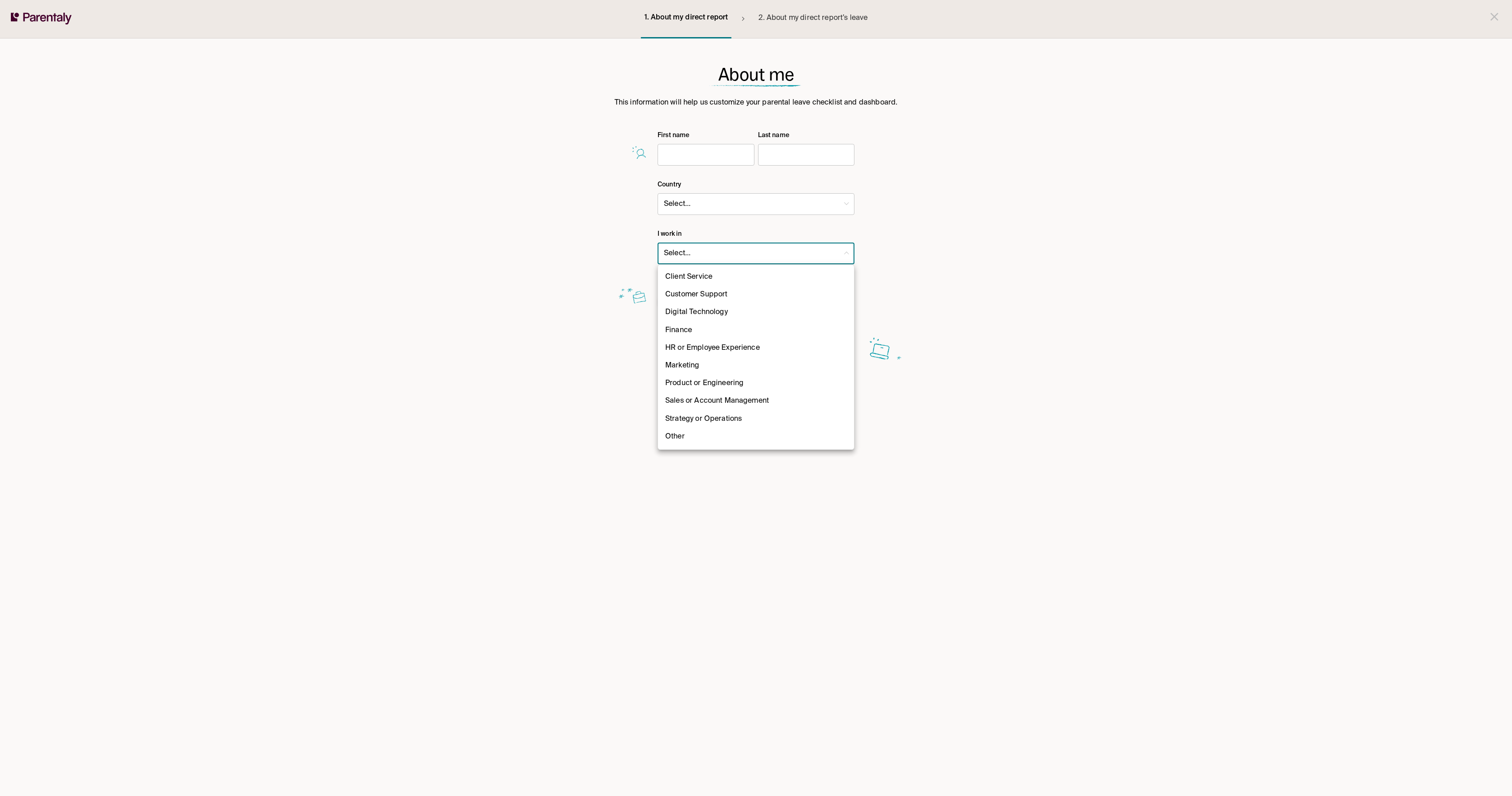
click at [731, 264] on body "1. About my direct report 2. About my direct report’s leave About me This infor…" at bounding box center [756, 398] width 1512 height 796
click at [765, 190] on div at bounding box center [756, 398] width 1512 height 796
click at [761, 411] on span "Next" at bounding box center [756, 407] width 17 height 9
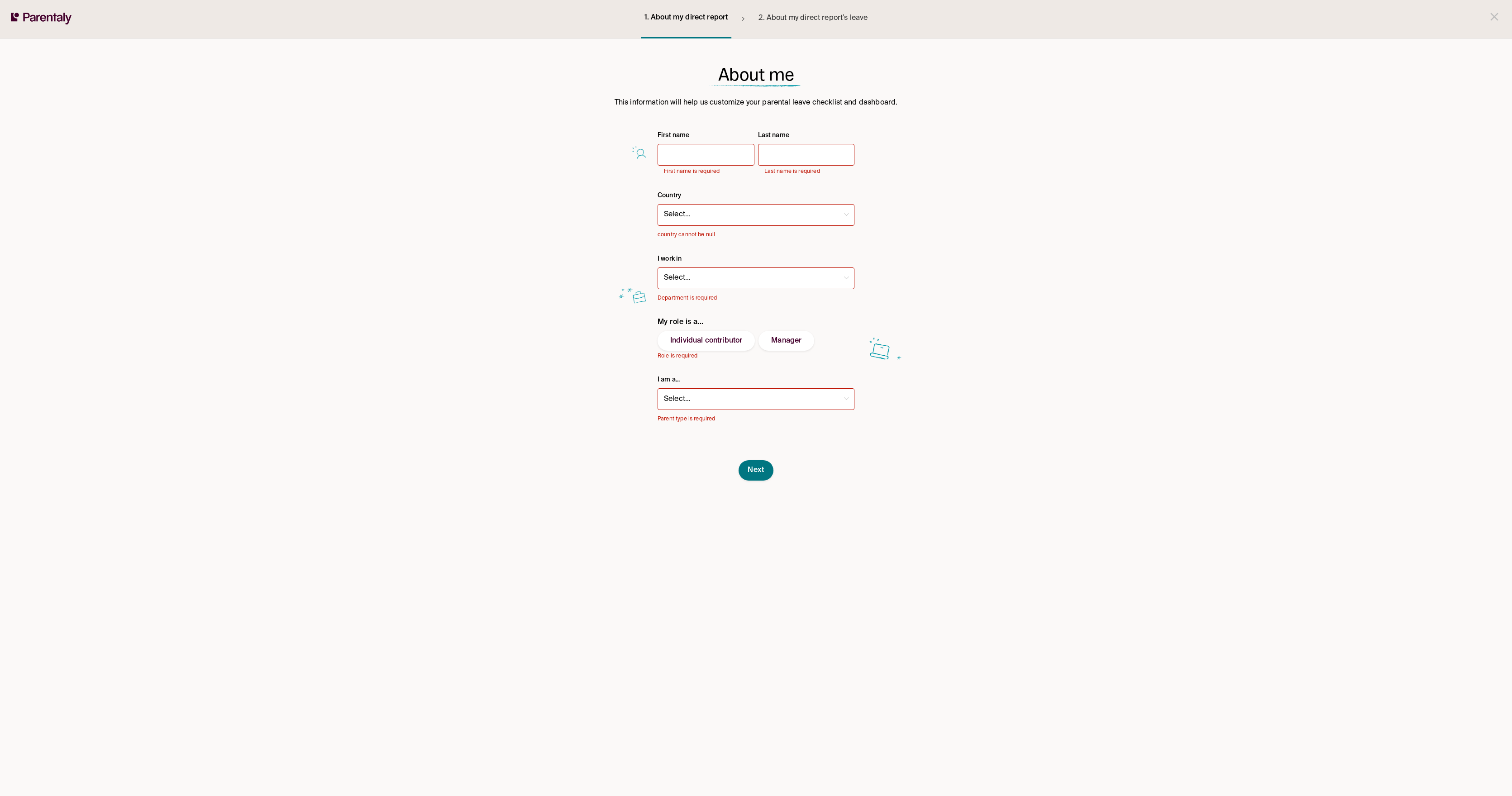
click at [41, 15] on icon at bounding box center [42, 19] width 61 height 12
